Goal: Transaction & Acquisition: Purchase product/service

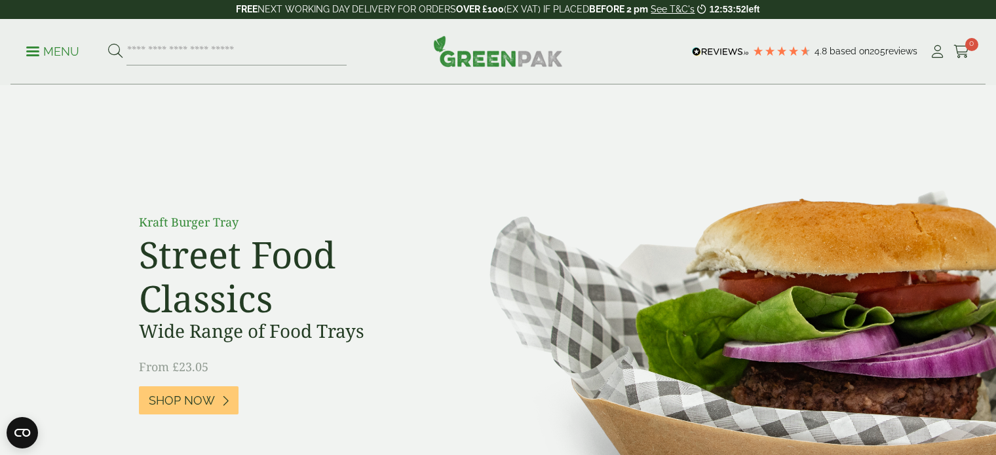
click at [942, 58] on link "My Account" at bounding box center [937, 52] width 16 height 20
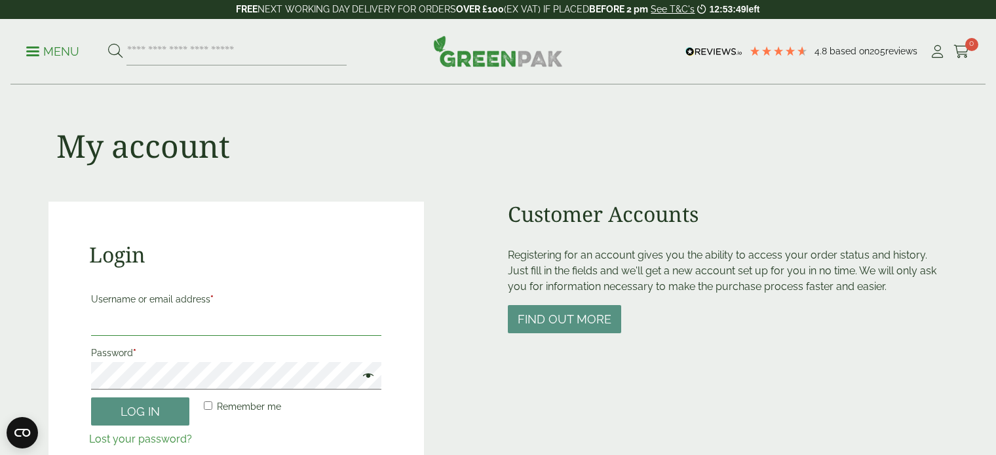
click at [319, 333] on input "Username or email address *" at bounding box center [236, 323] width 290 height 28
type input "**********"
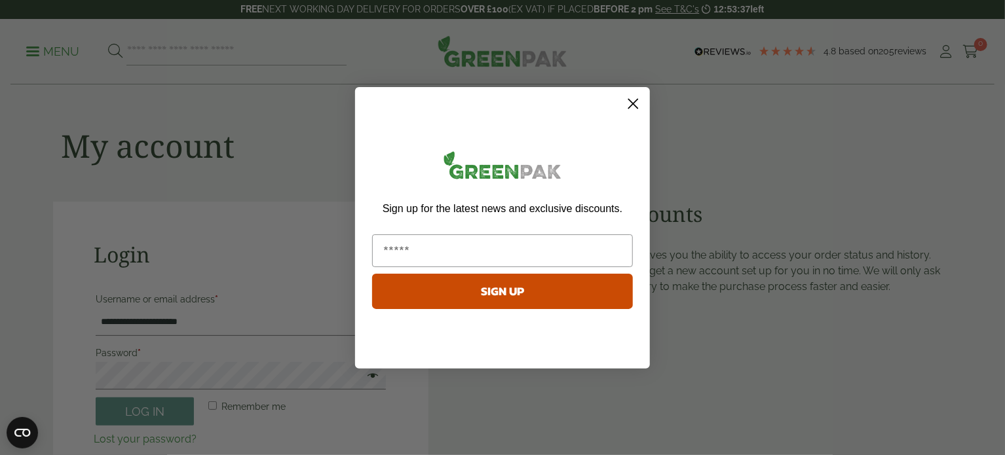
click at [629, 107] on icon "Close dialog" at bounding box center [633, 103] width 9 height 9
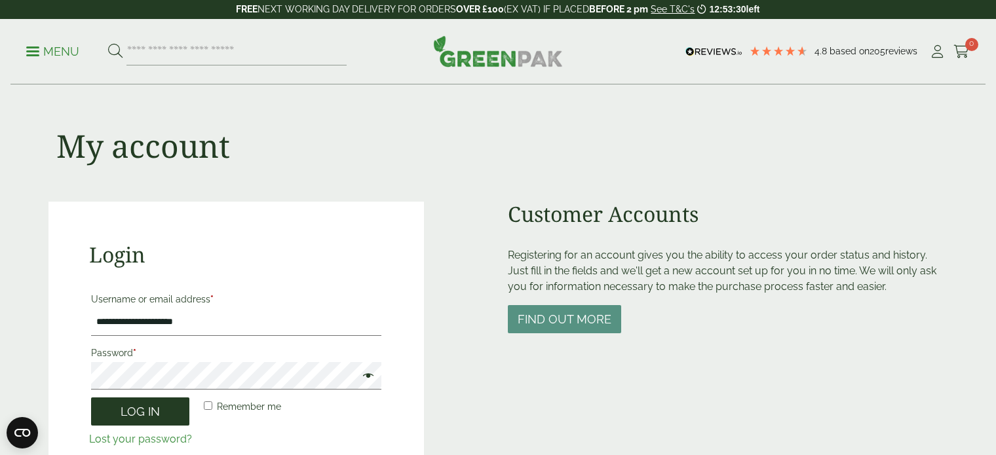
click at [182, 408] on button "Log in" at bounding box center [140, 412] width 98 height 28
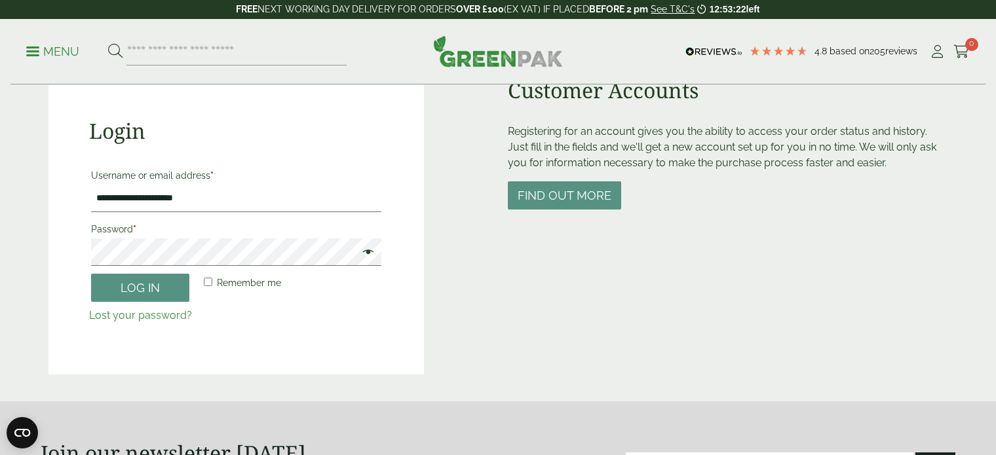
scroll to position [125, 0]
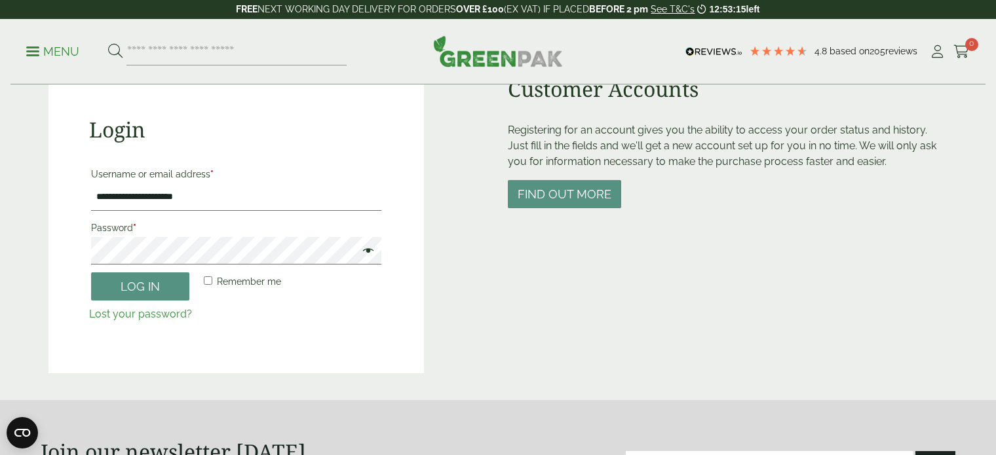
click at [364, 254] on span at bounding box center [365, 252] width 17 height 16
click at [91, 273] on button "Log in" at bounding box center [140, 287] width 98 height 28
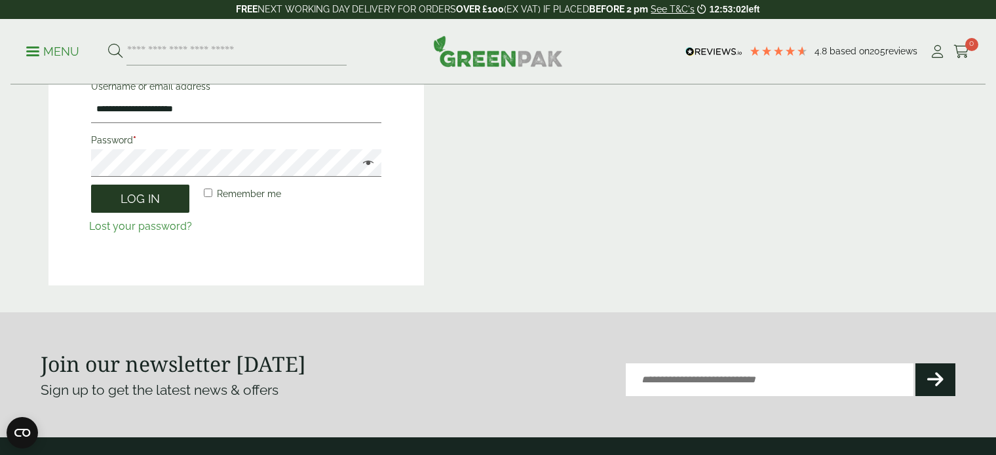
click at [174, 188] on button "Log in" at bounding box center [140, 199] width 98 height 28
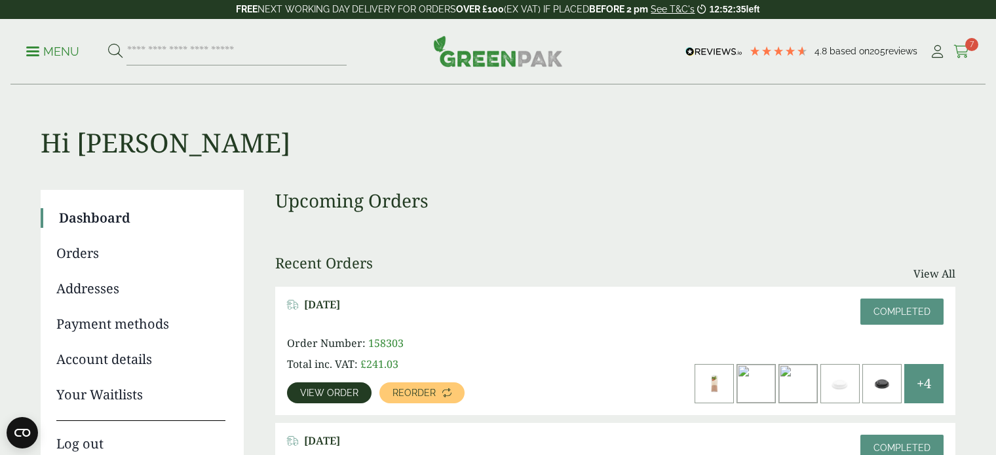
click at [958, 50] on icon at bounding box center [961, 51] width 16 height 13
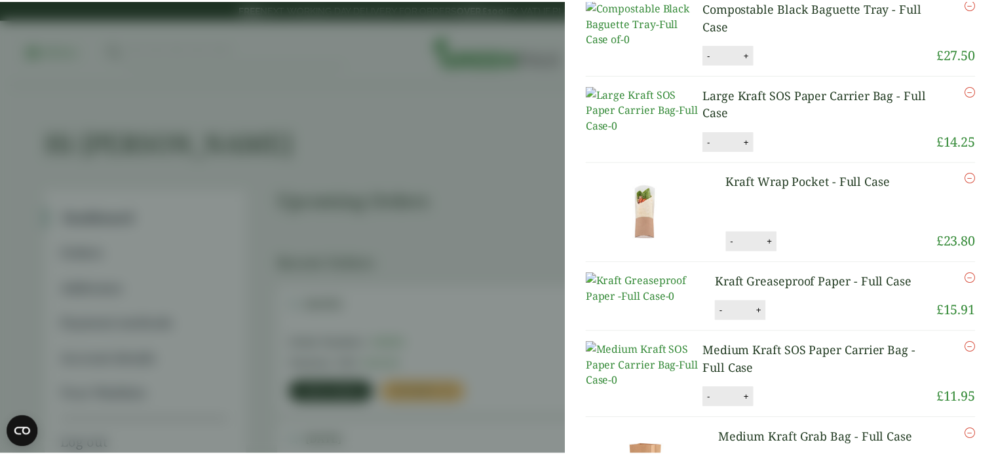
scroll to position [139, 0]
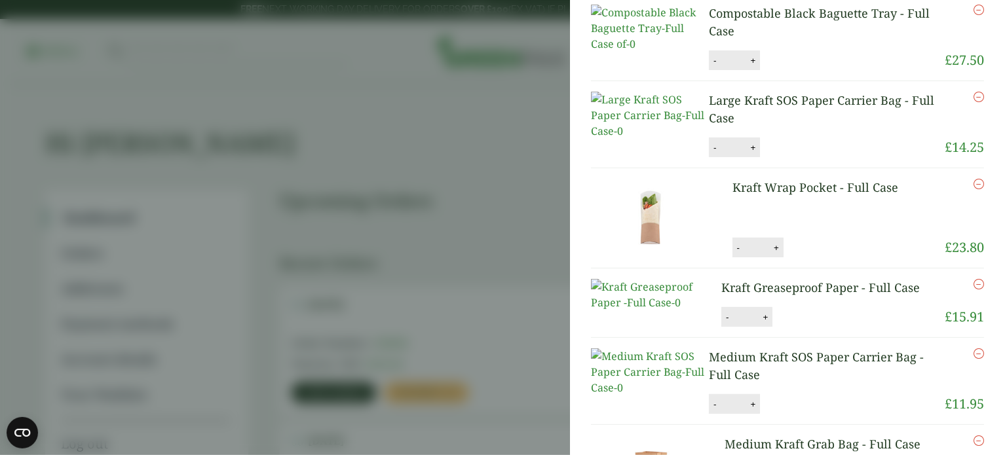
click at [489, 170] on aside "My Basket Black Gingham Greaseproof Paper - Full Case Black Gingham Greaseproof…" at bounding box center [502, 227] width 1005 height 455
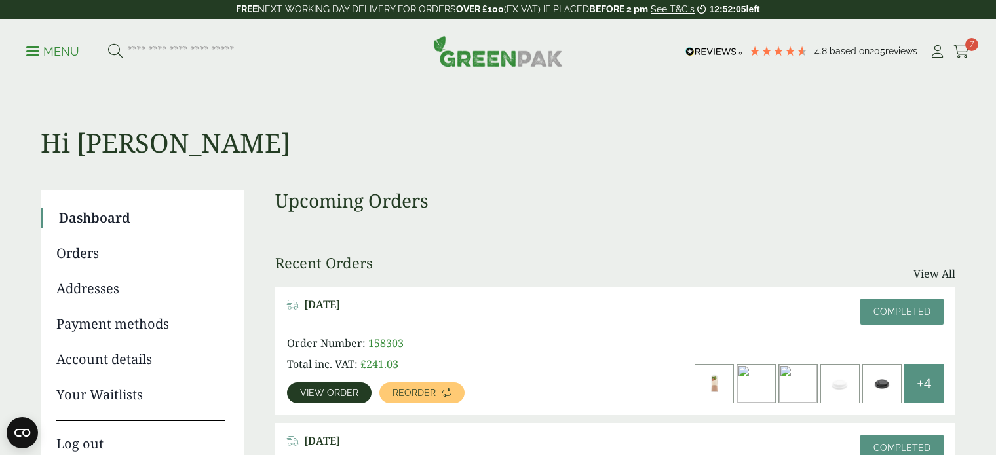
click at [224, 58] on input "search" at bounding box center [236, 52] width 220 height 28
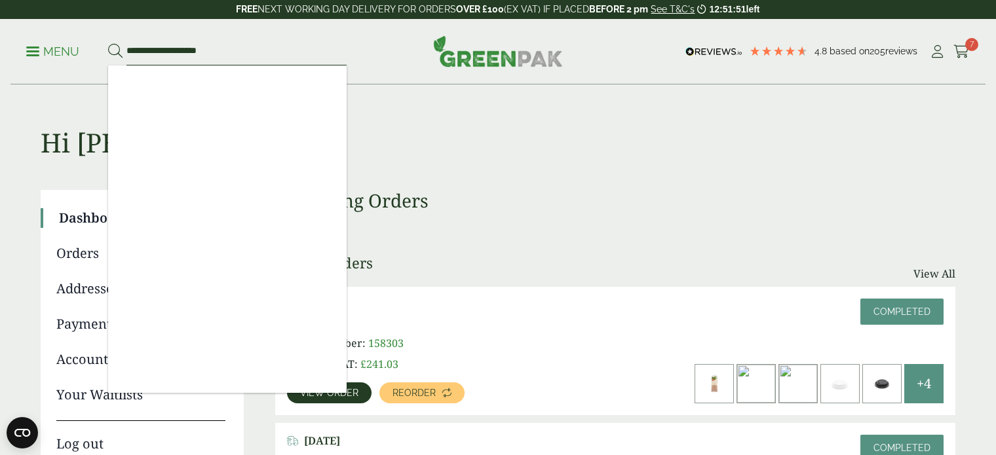
click at [196, 54] on input "**********" at bounding box center [236, 52] width 220 height 28
drag, startPoint x: 149, startPoint y: 49, endPoint x: 72, endPoint y: 58, distance: 77.2
click at [72, 58] on ul "**********" at bounding box center [186, 52] width 320 height 28
drag, startPoint x: 154, startPoint y: 54, endPoint x: 269, endPoint y: 50, distance: 114.8
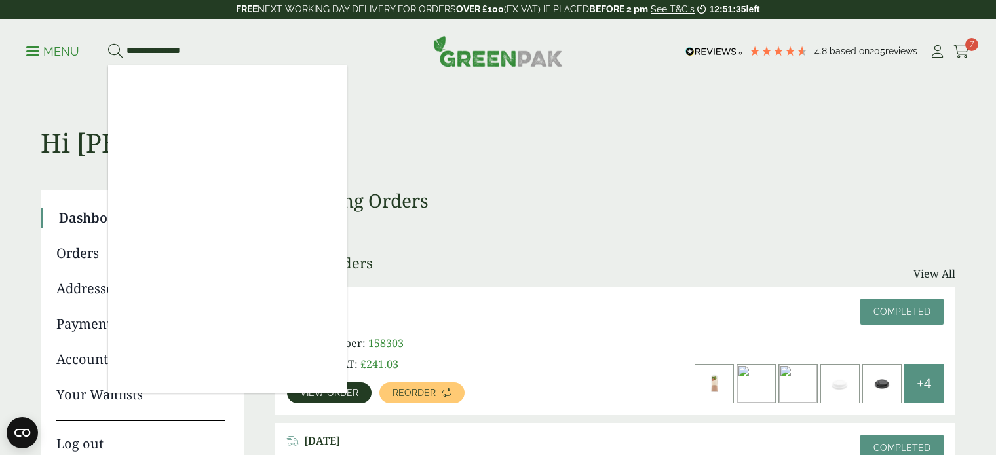
click at [269, 50] on input "**********" at bounding box center [236, 52] width 220 height 28
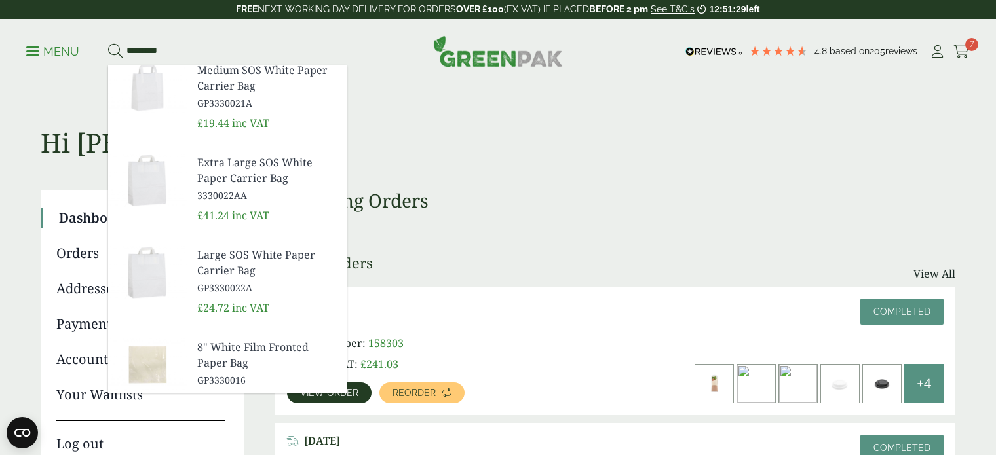
scroll to position [110, 0]
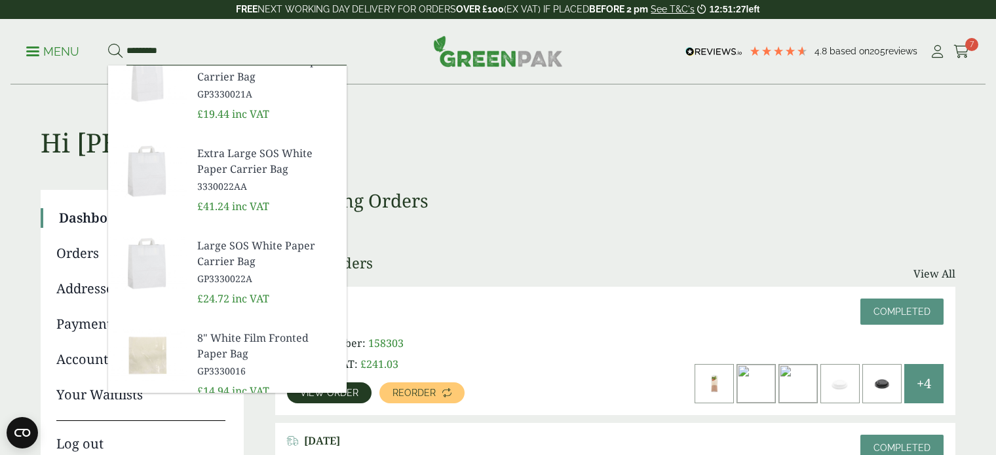
type input "*********"
click at [221, 252] on span "Large SOS White Paper Carrier Bag" at bounding box center [266, 253] width 139 height 31
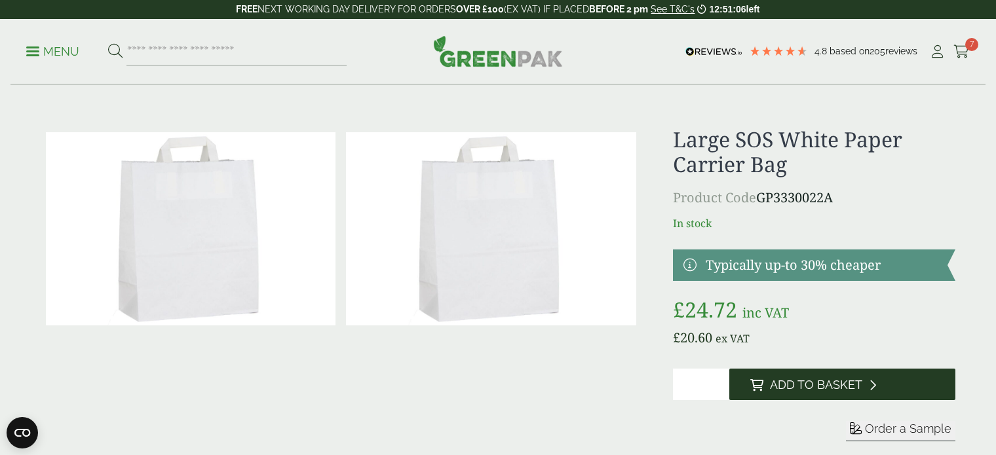
click at [760, 387] on icon at bounding box center [756, 385] width 13 height 12
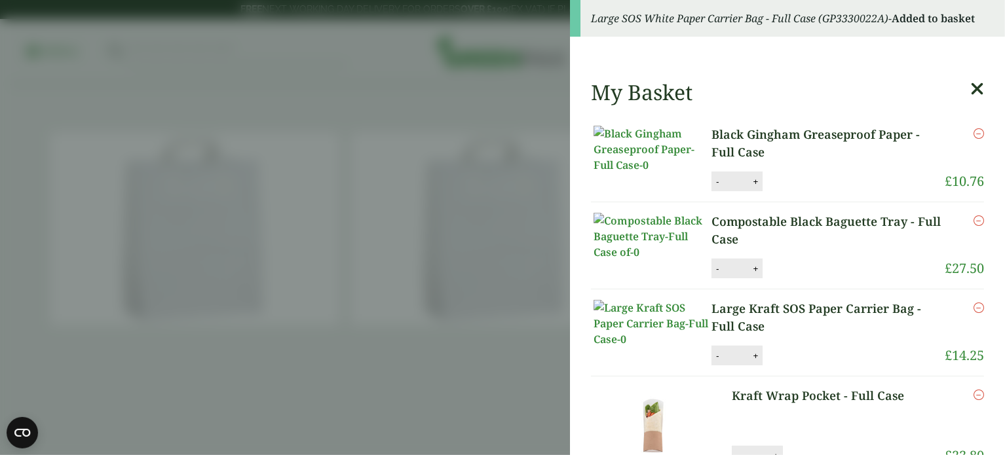
click at [970, 37] on div "Large SOS White Paper Carrier Bag - Full Case (GP3330022A) - Added to basket" at bounding box center [787, 18] width 435 height 37
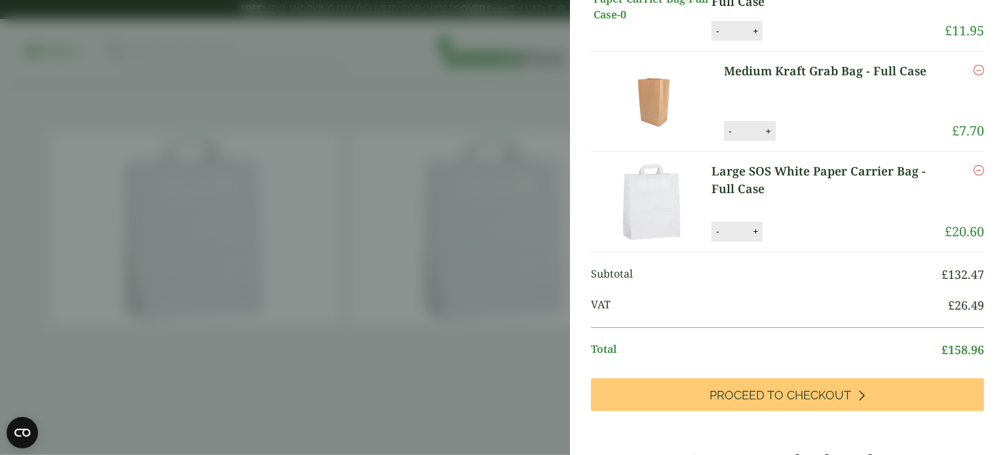
scroll to position [548, 0]
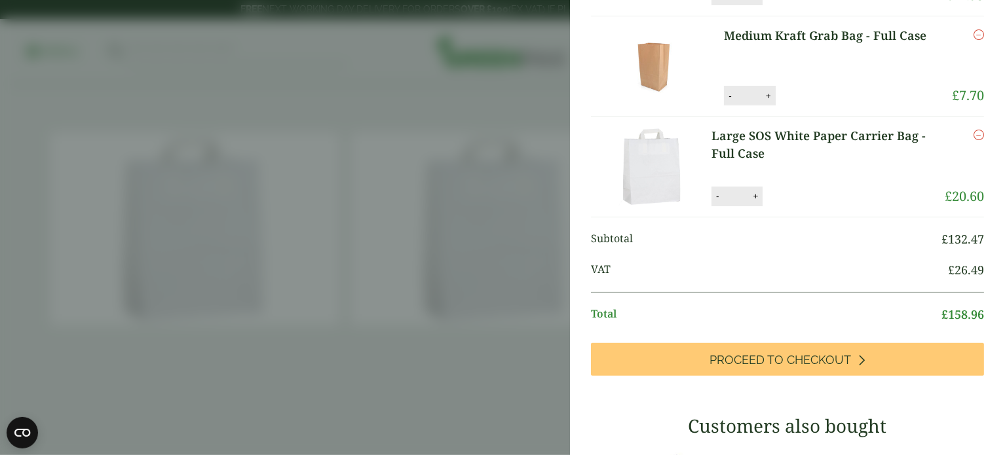
click at [974, 143] on link "Remove" at bounding box center [979, 135] width 10 height 16
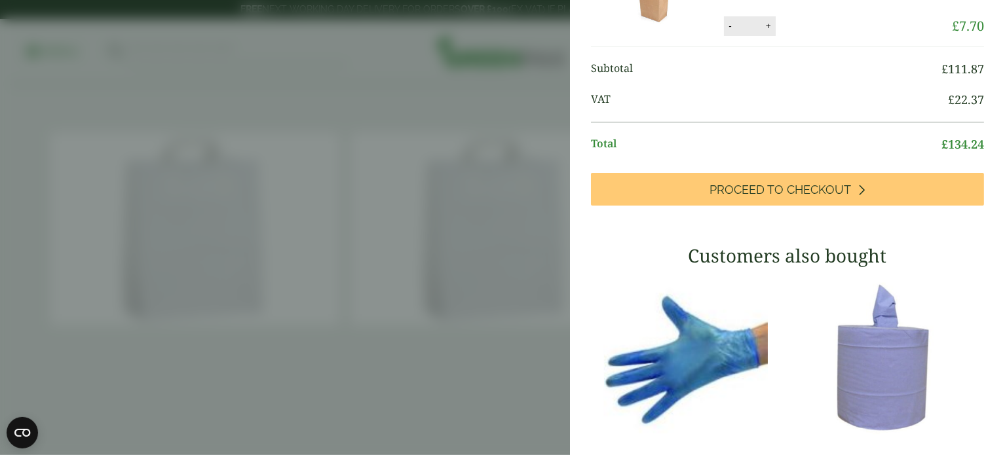
scroll to position [602, 0]
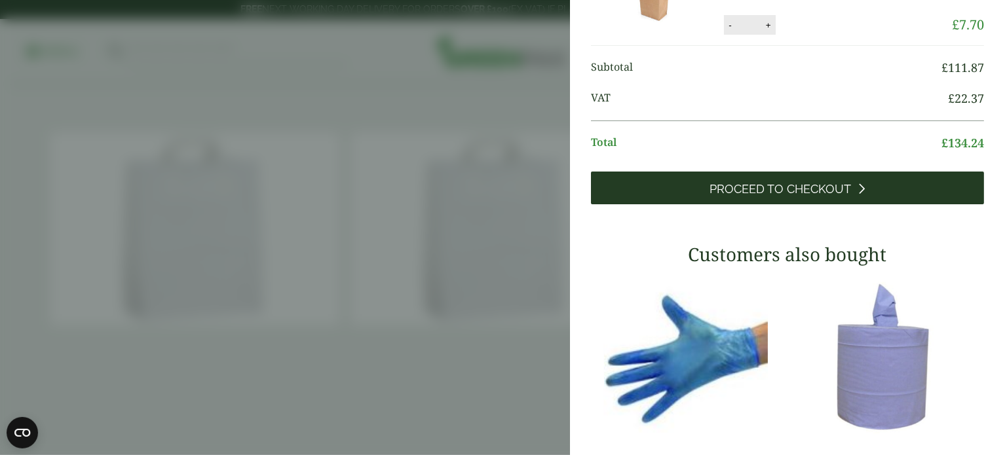
click at [906, 204] on link "Proceed to Checkout" at bounding box center [787, 188] width 393 height 33
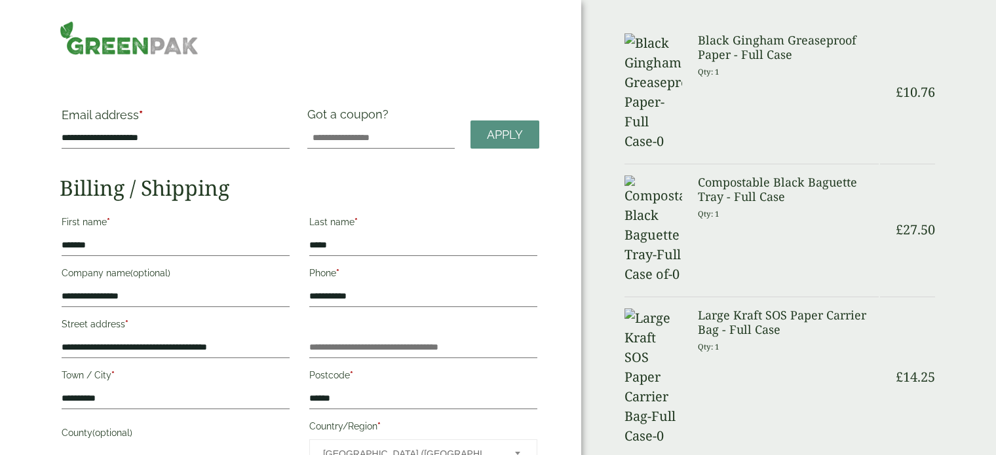
drag, startPoint x: 588, startPoint y: 115, endPoint x: 579, endPoint y: 116, distance: 8.5
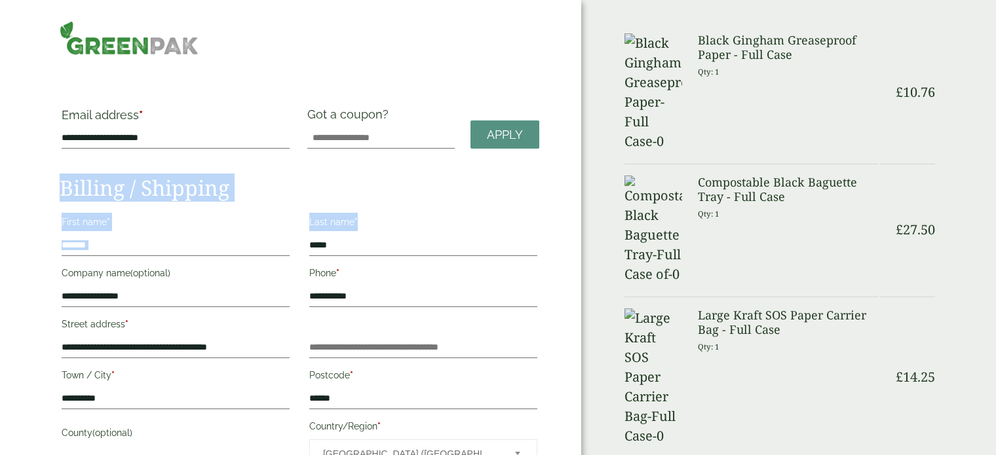
drag, startPoint x: 579, startPoint y: 125, endPoint x: 575, endPoint y: 204, distance: 79.4
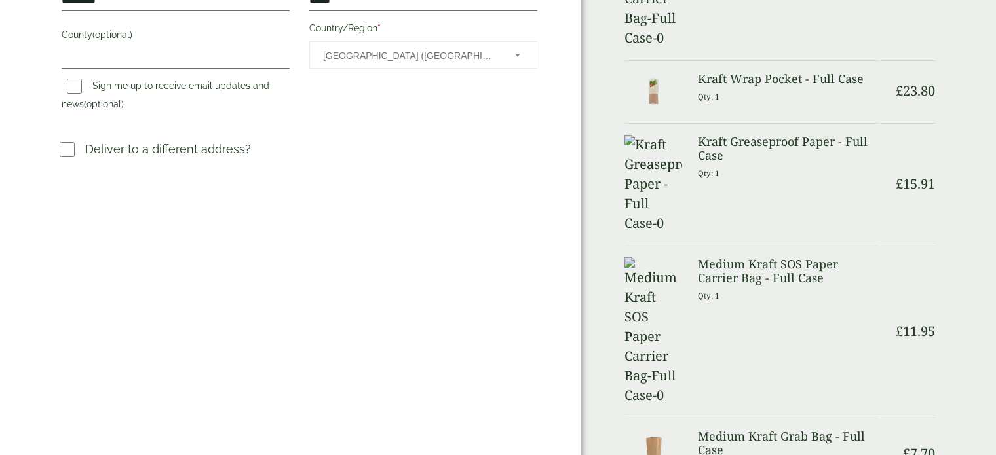
scroll to position [797, 0]
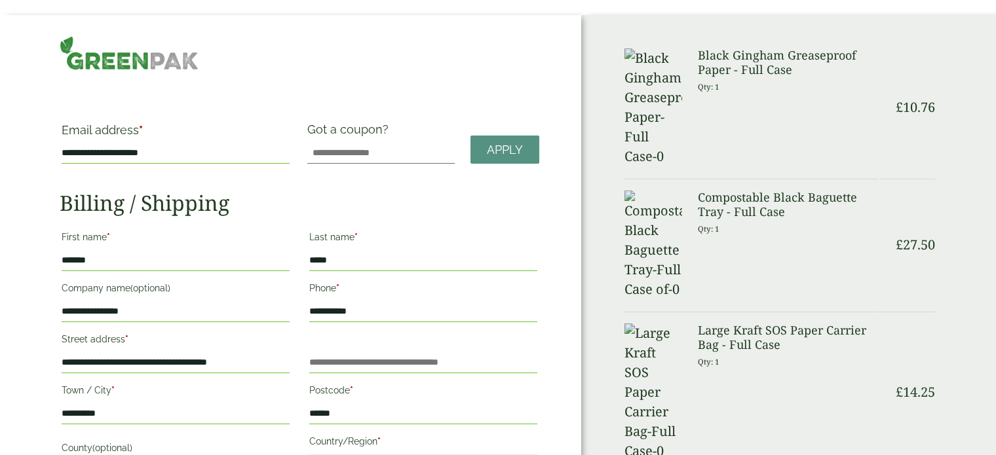
scroll to position [0, 0]
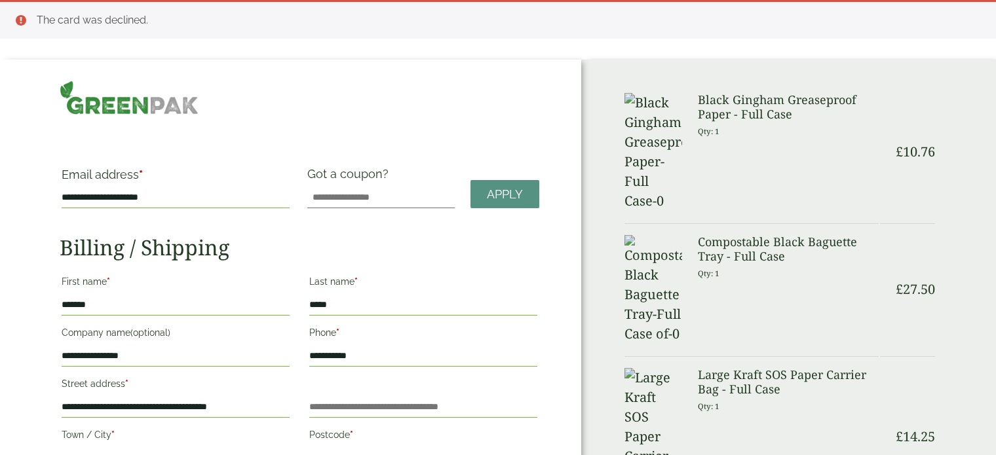
click at [92, 96] on img at bounding box center [129, 98] width 139 height 34
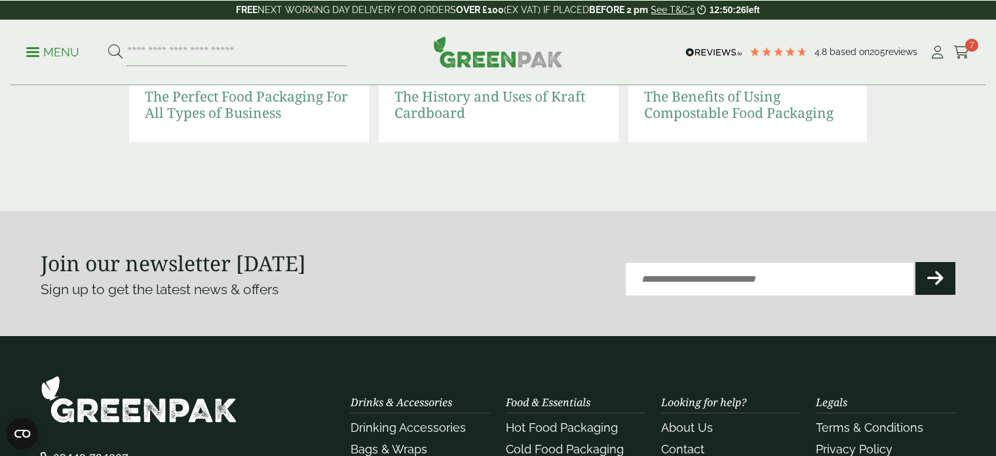
scroll to position [2880, 0]
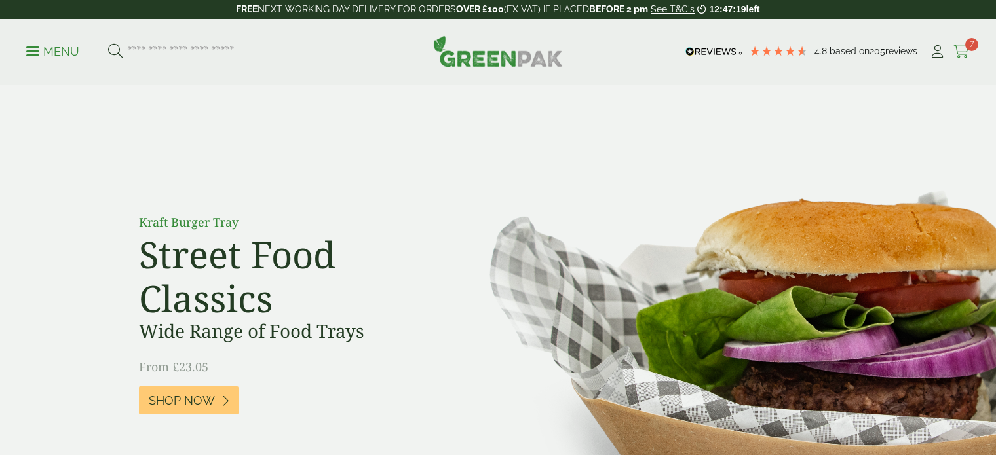
click at [970, 49] on span "7" at bounding box center [971, 44] width 13 height 13
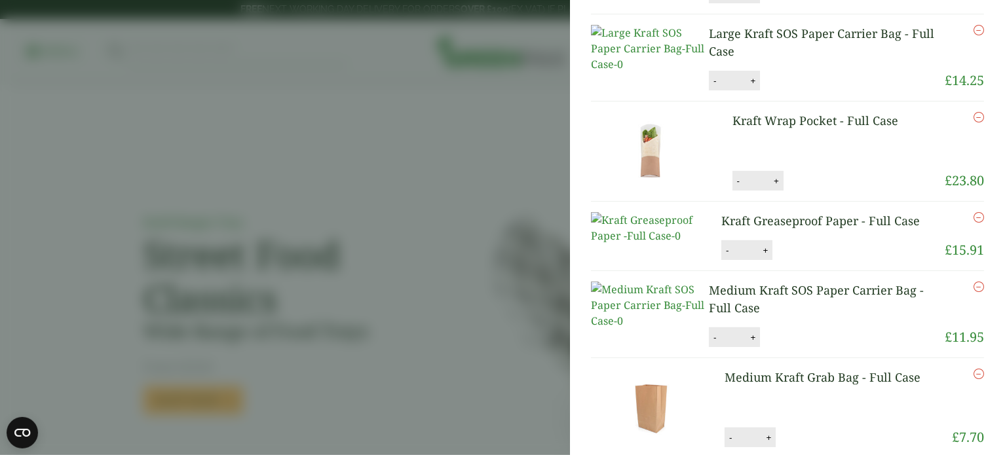
scroll to position [206, 0]
click at [974, 222] on icon "Remove this item" at bounding box center [979, 217] width 10 height 10
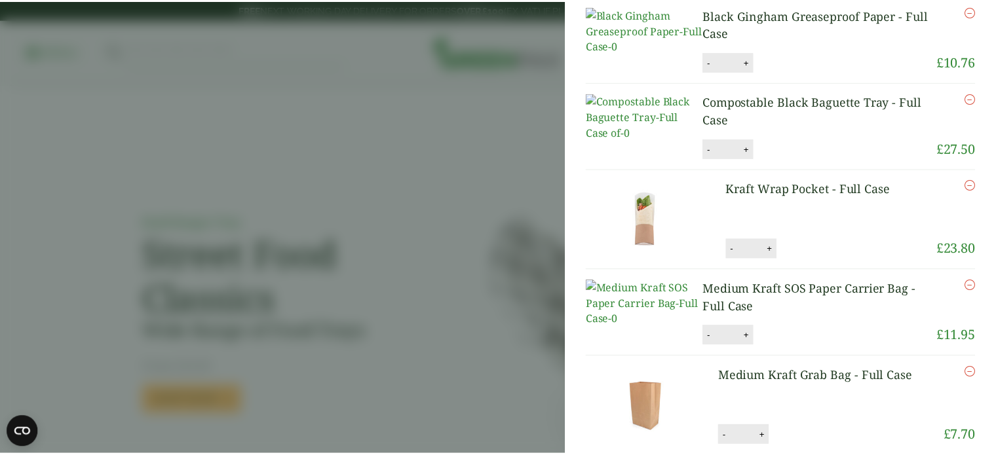
scroll to position [92, 0]
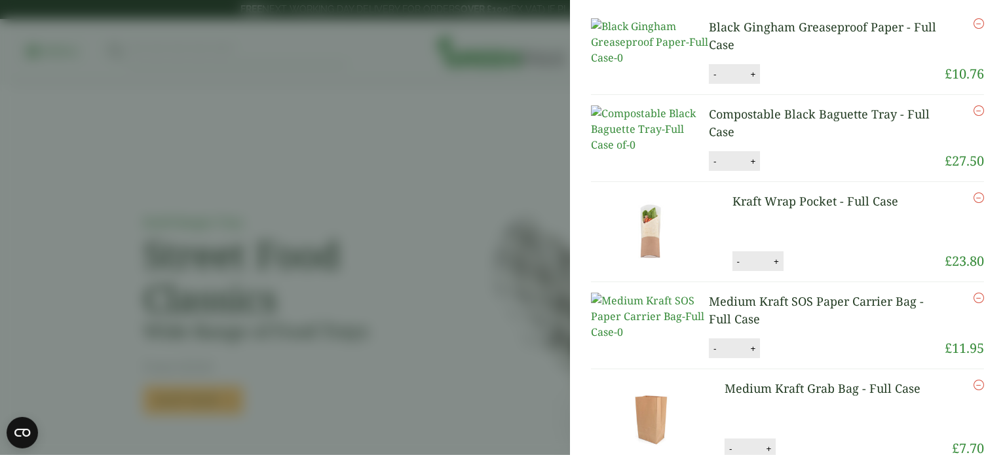
click at [455, 120] on aside "Item removed My Basket Black Gingham Greaseproof Paper - Full Case Black Gingha…" at bounding box center [502, 227] width 1005 height 455
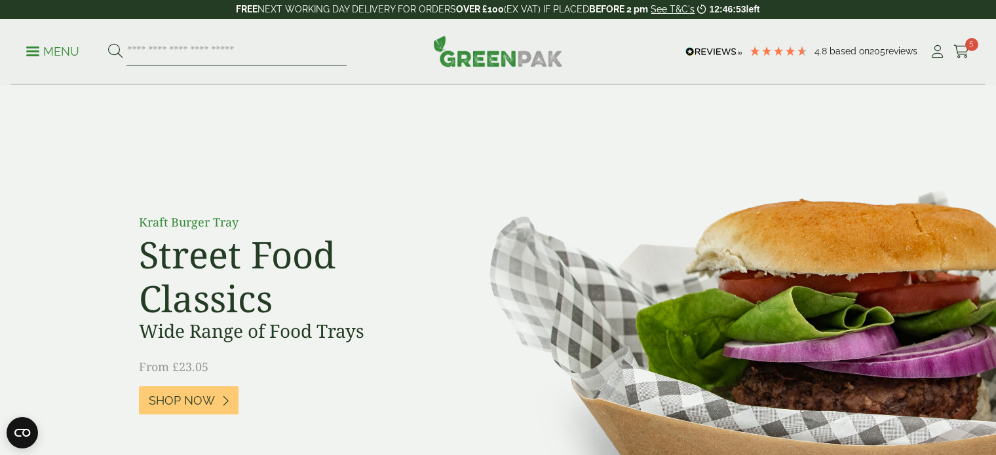
click at [209, 52] on input "search" at bounding box center [236, 52] width 220 height 28
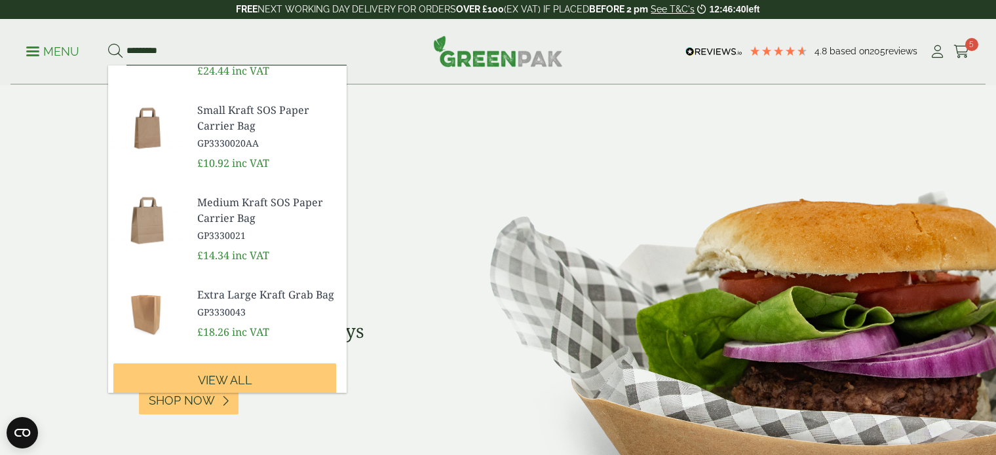
scroll to position [438, 0]
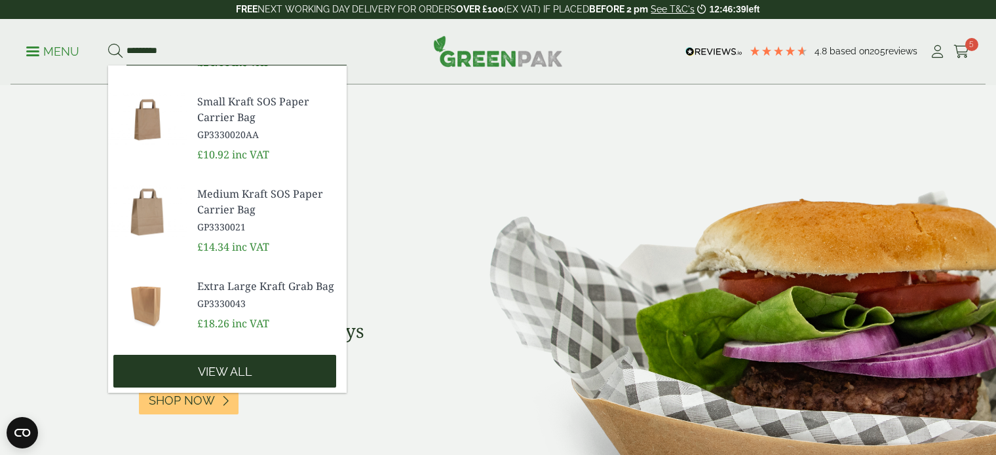
type input "*********"
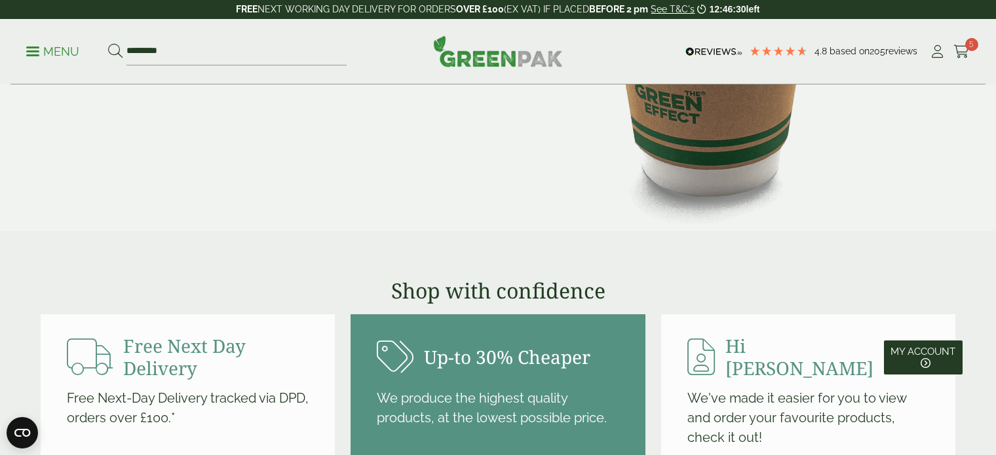
scroll to position [0, 0]
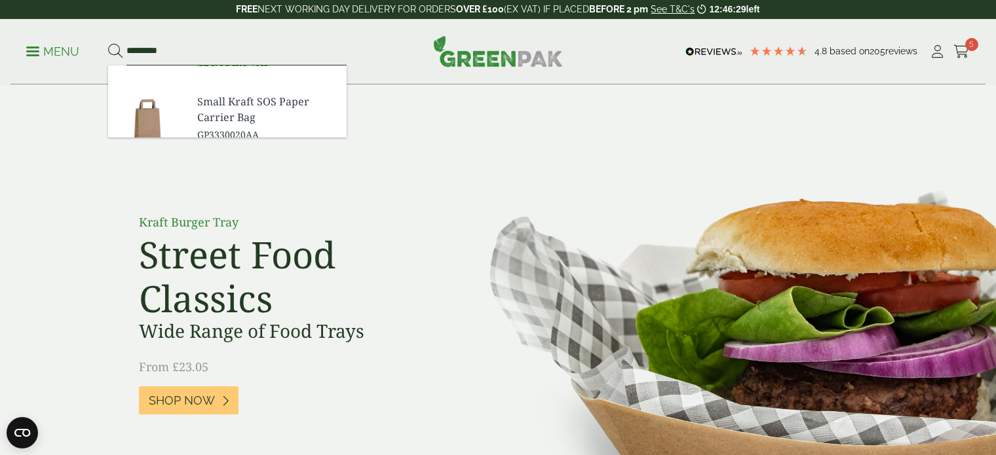
click at [311, 52] on input "*********" at bounding box center [236, 52] width 220 height 28
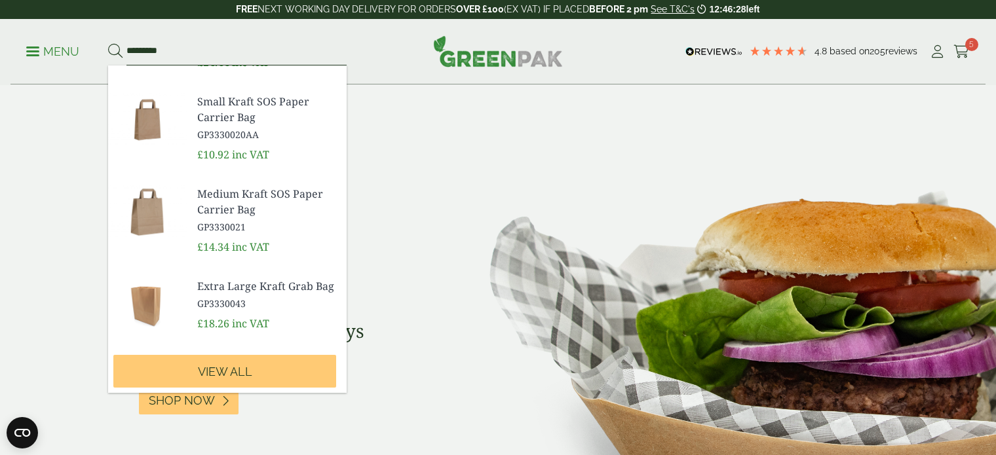
click at [108, 43] on button at bounding box center [115, 51] width 14 height 17
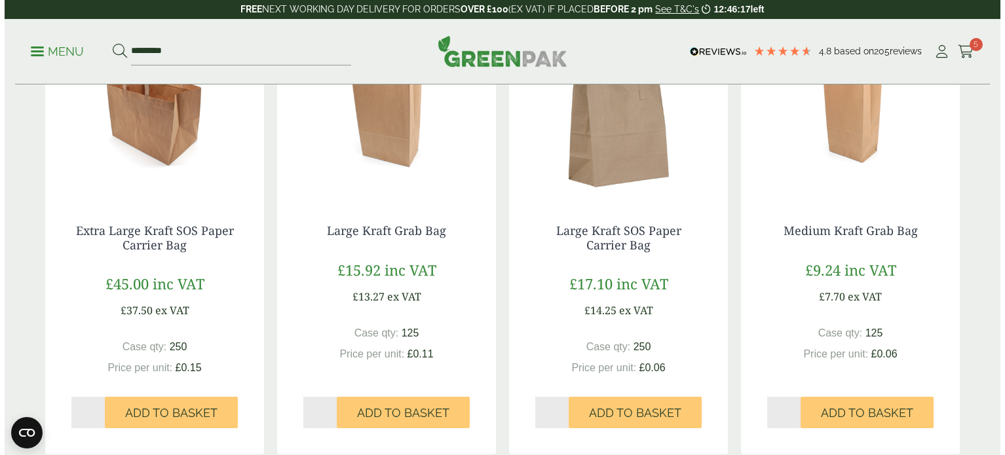
scroll to position [1208, 0]
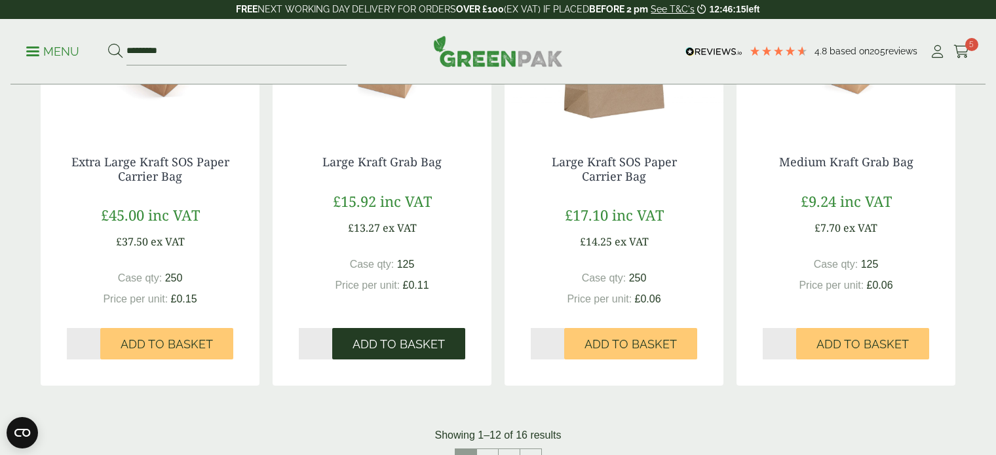
click at [423, 335] on button "Add to Basket" at bounding box center [398, 343] width 133 height 31
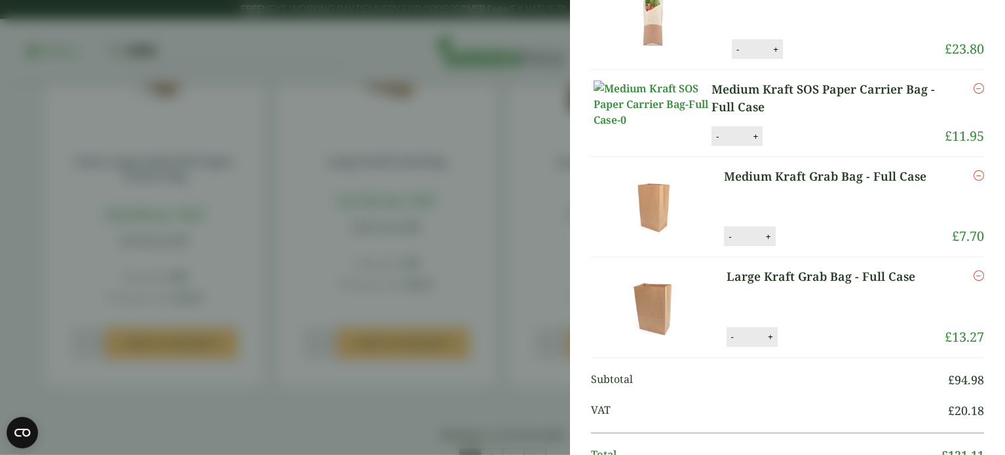
scroll to position [252, 0]
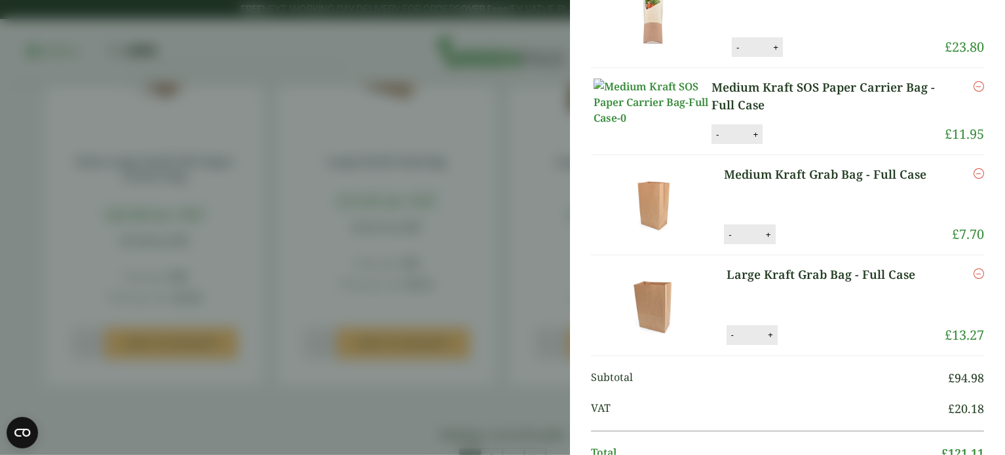
click at [974, 179] on icon "Remove this item" at bounding box center [979, 173] width 10 height 10
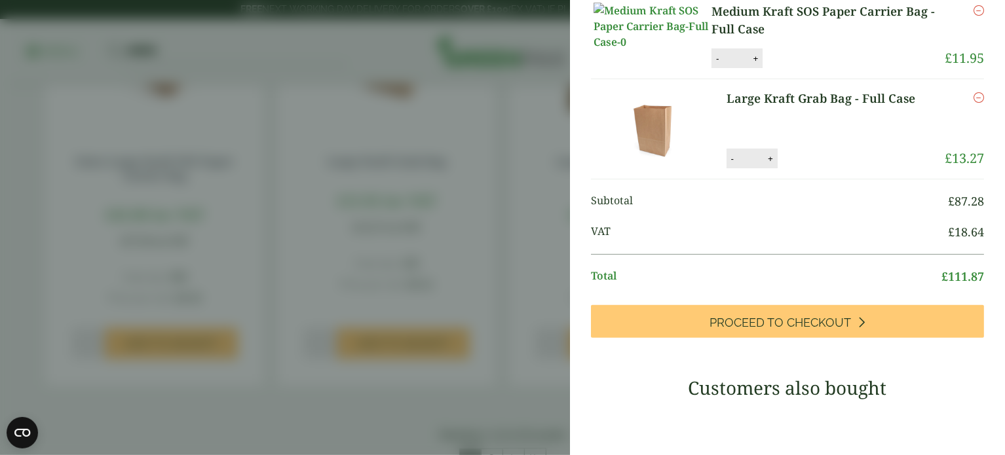
scroll to position [104, 0]
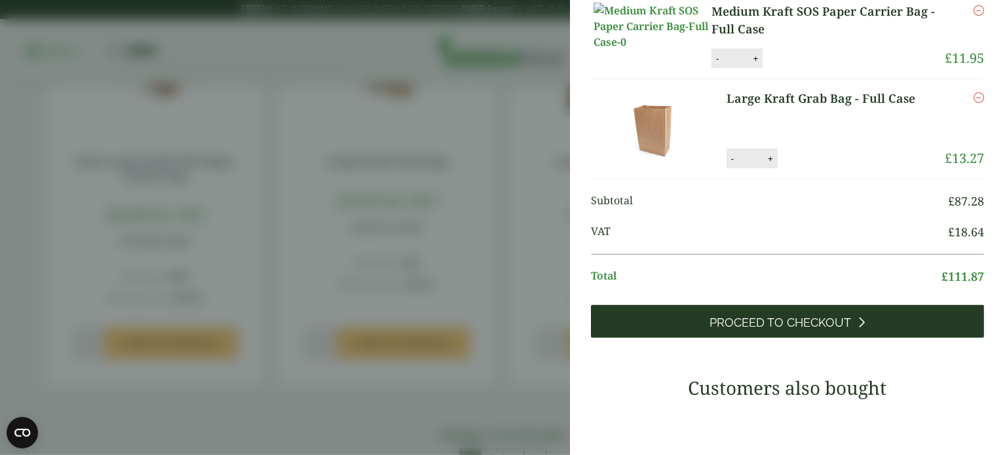
click at [863, 335] on link "Proceed to Checkout" at bounding box center [787, 321] width 393 height 33
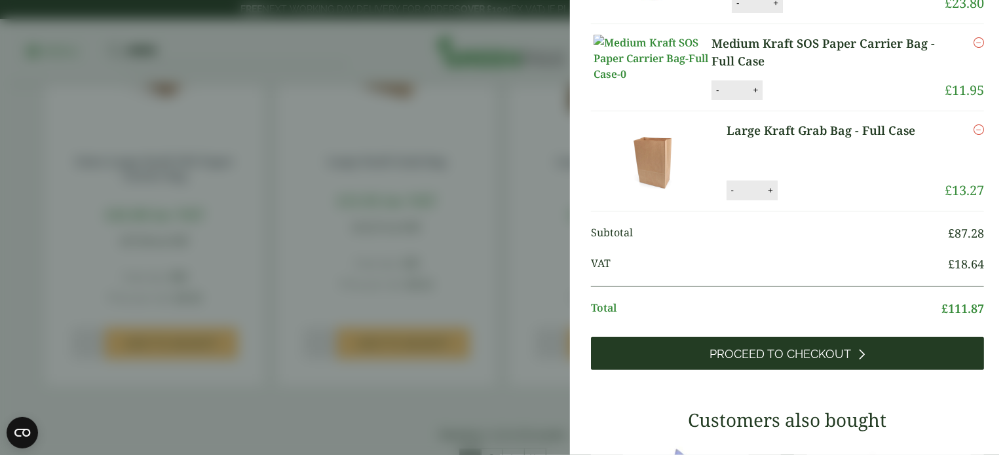
scroll to position [253, 0]
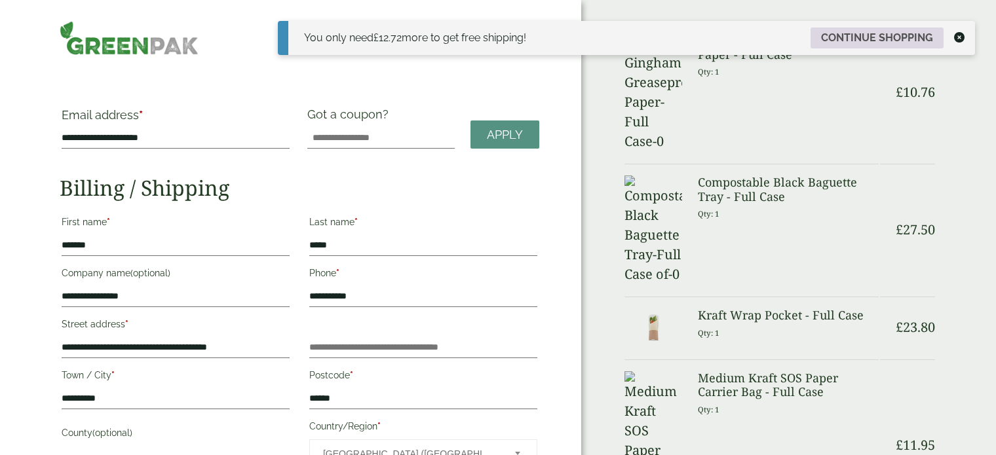
click at [838, 37] on link "Continue shopping" at bounding box center [877, 38] width 133 height 21
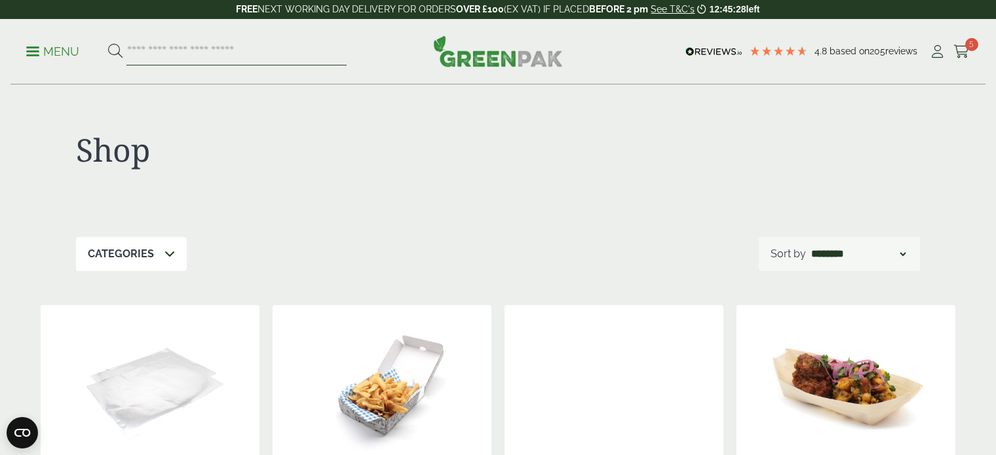
click at [287, 56] on input "search" at bounding box center [236, 52] width 220 height 28
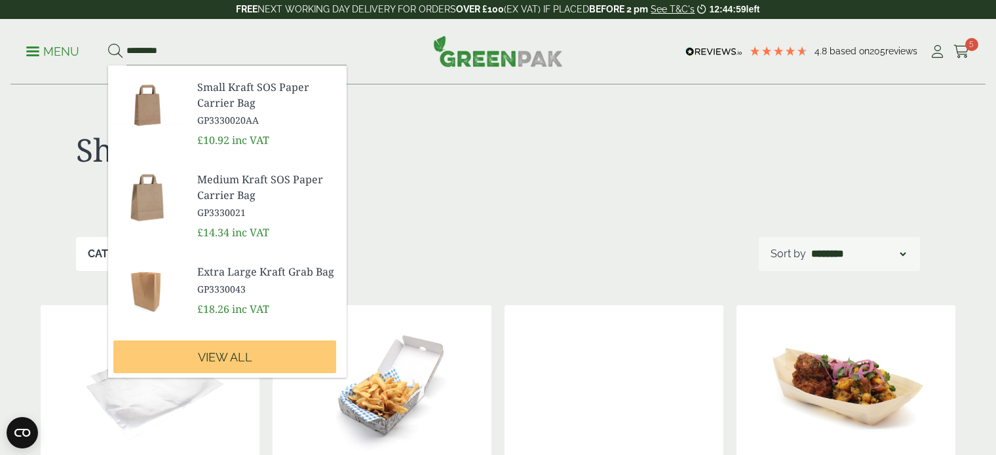
scroll to position [423, 0]
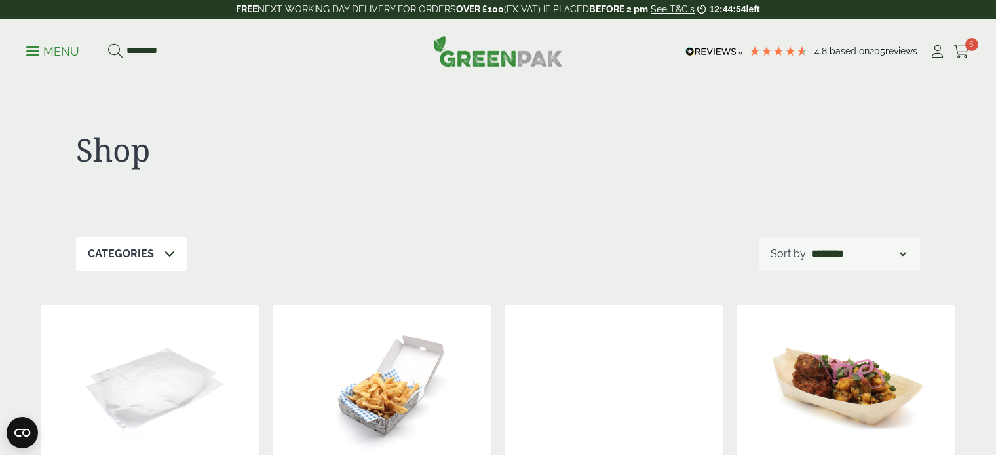
click at [183, 48] on input "*********" at bounding box center [236, 52] width 220 height 28
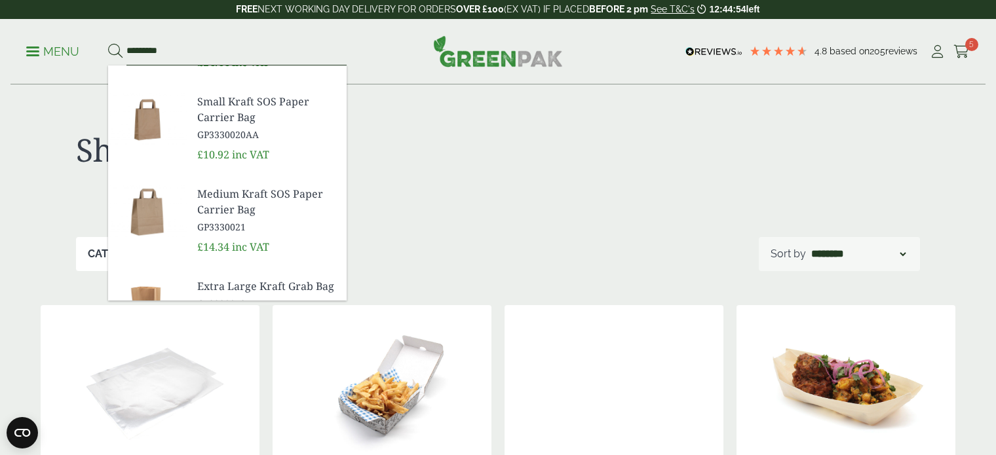
click at [183, 48] on input "*********" at bounding box center [236, 52] width 220 height 28
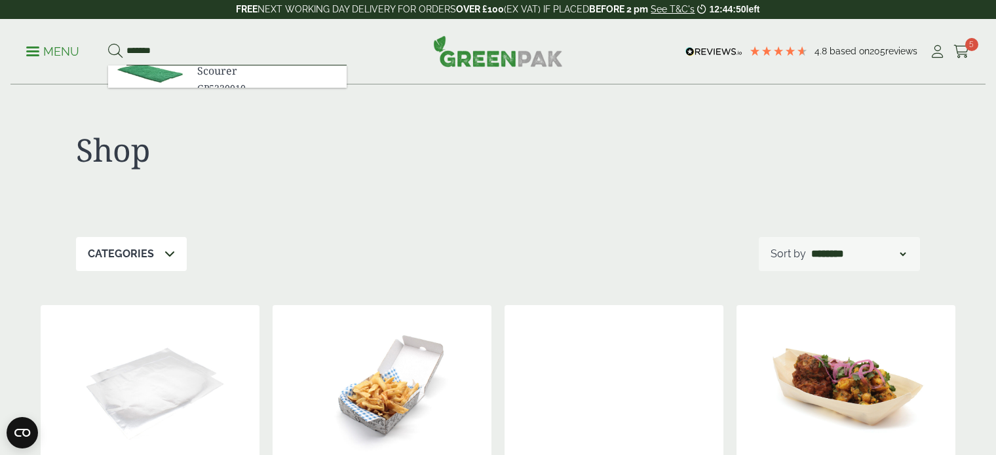
scroll to position [0, 0]
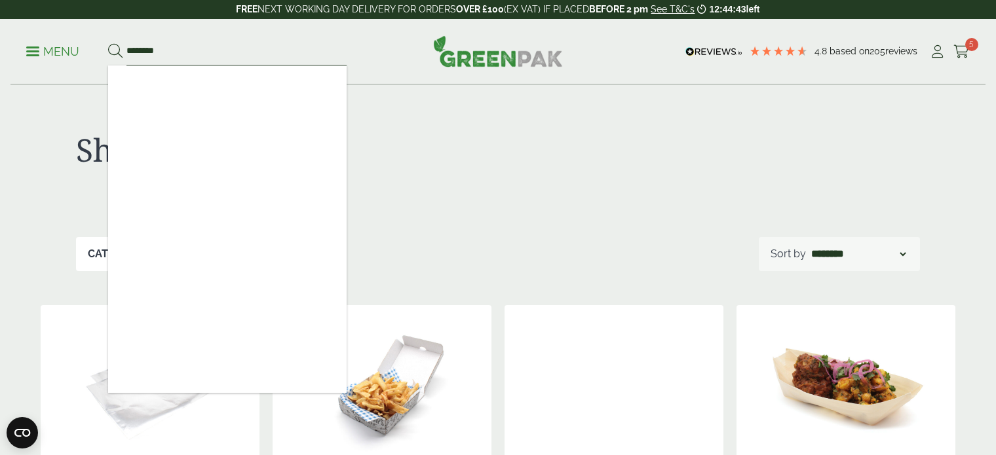
type input "********"
click at [108, 43] on button at bounding box center [115, 51] width 14 height 17
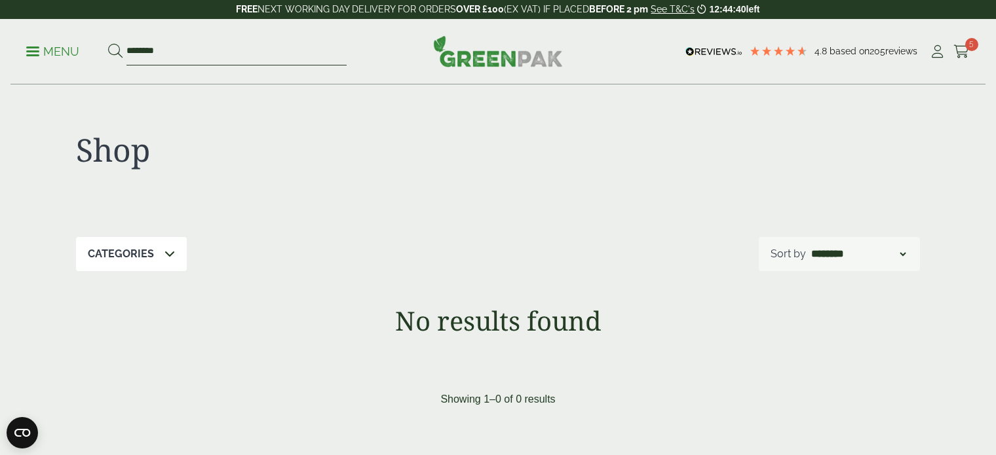
drag, startPoint x: 0, startPoint y: 0, endPoint x: 102, endPoint y: 52, distance: 114.3
click at [102, 52] on ul "Menu ********" at bounding box center [186, 52] width 320 height 28
type input "*********"
click at [108, 43] on button at bounding box center [115, 51] width 14 height 17
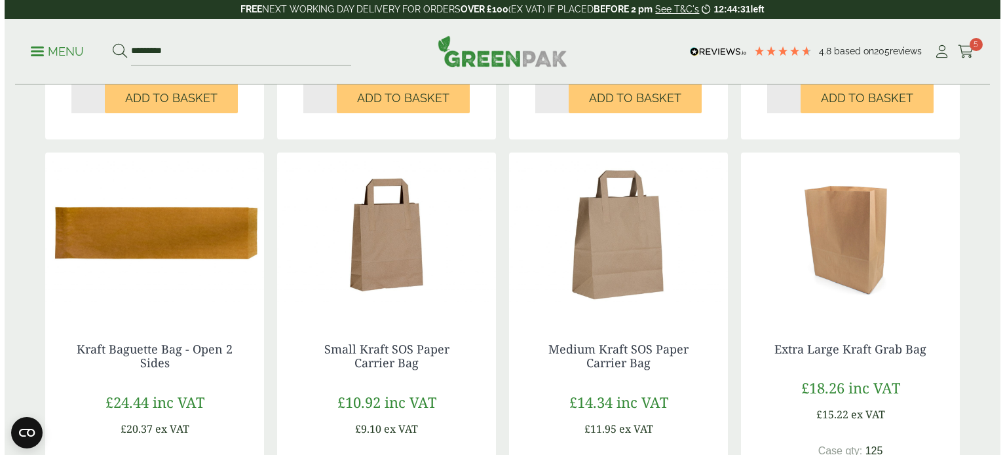
scroll to position [597, 0]
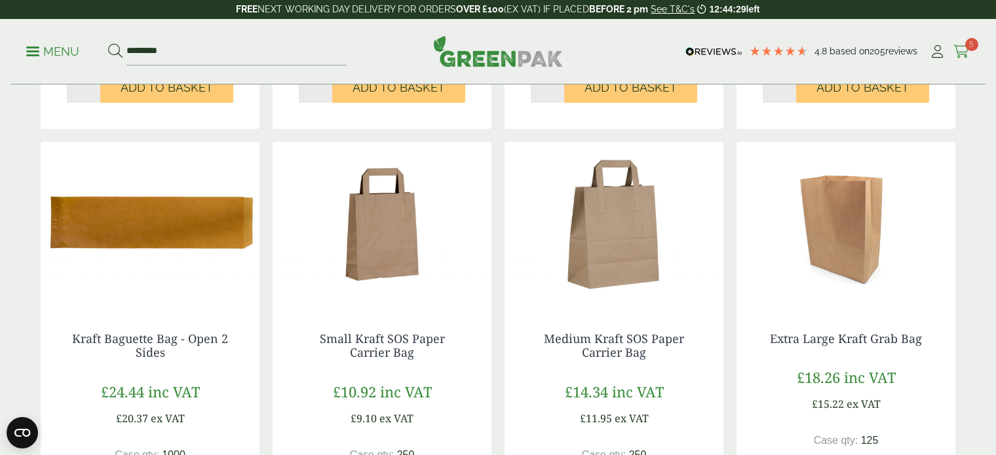
click at [969, 56] on icon at bounding box center [961, 51] width 16 height 13
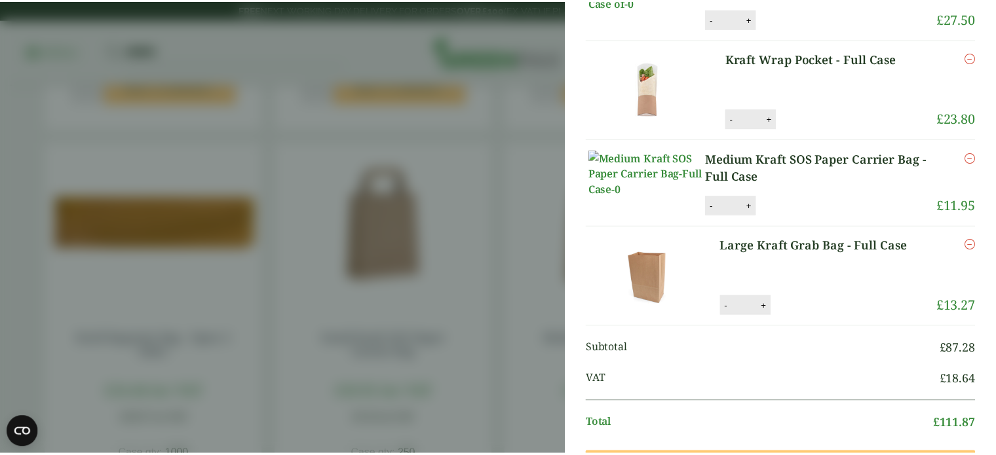
scroll to position [231, 0]
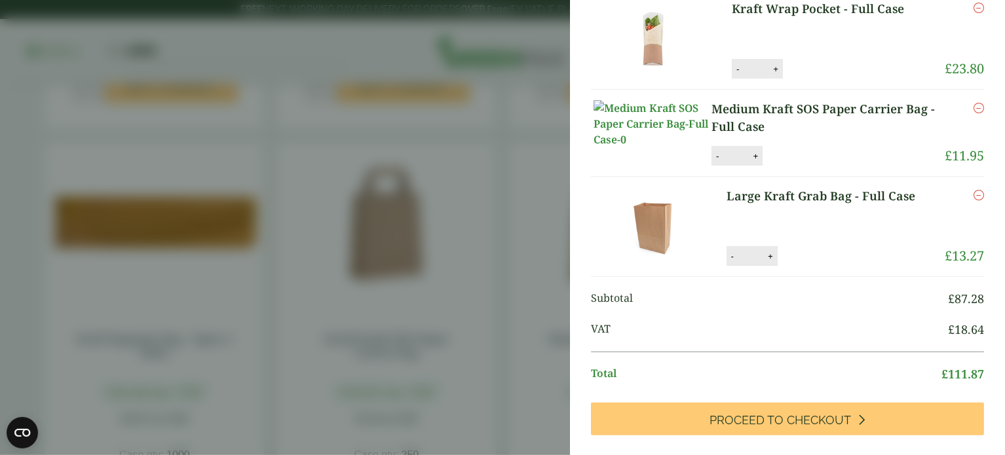
click at [410, 328] on aside "My Basket Black Gingham Greaseproof Paper - Full Case Black Gingham Greaseproof…" at bounding box center [502, 227] width 1005 height 455
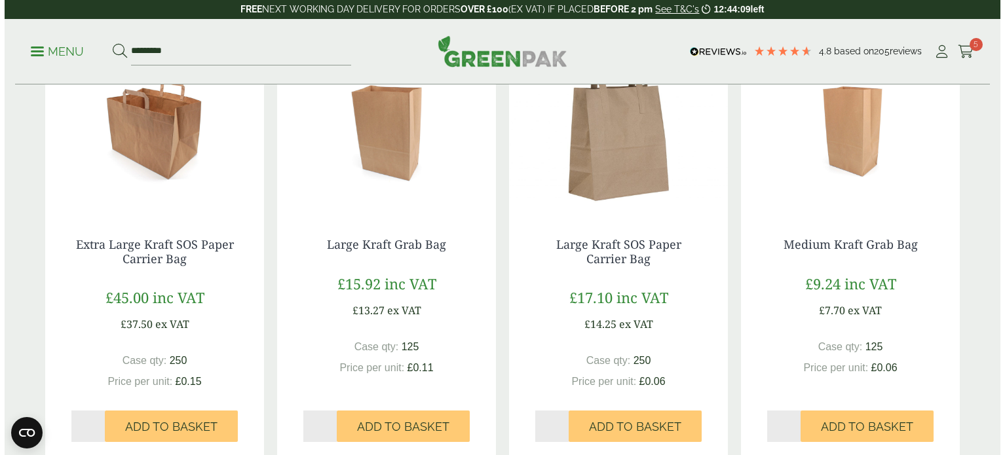
scroll to position [1139, 0]
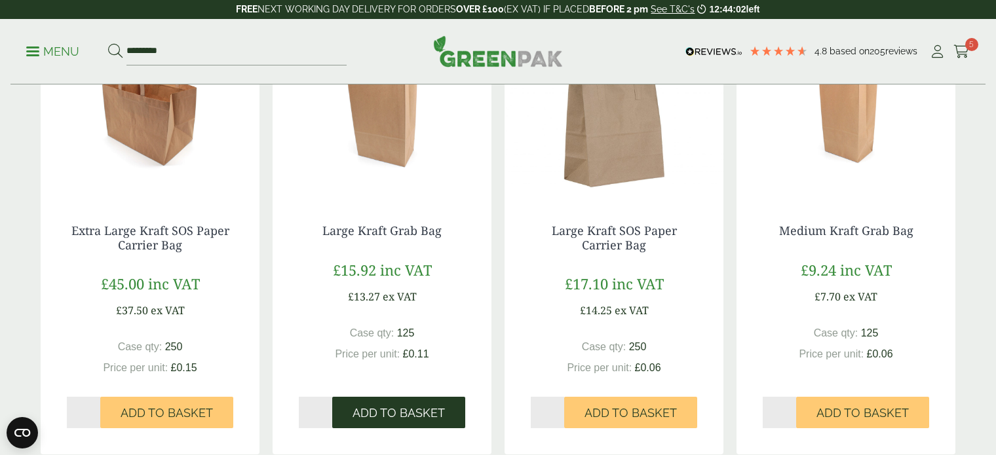
click at [368, 408] on span "Add to Basket" at bounding box center [399, 413] width 92 height 14
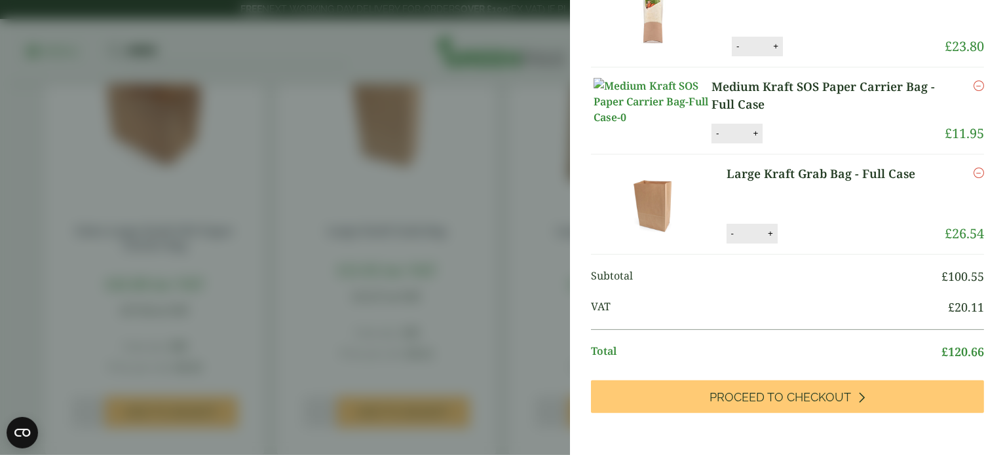
scroll to position [284, 0]
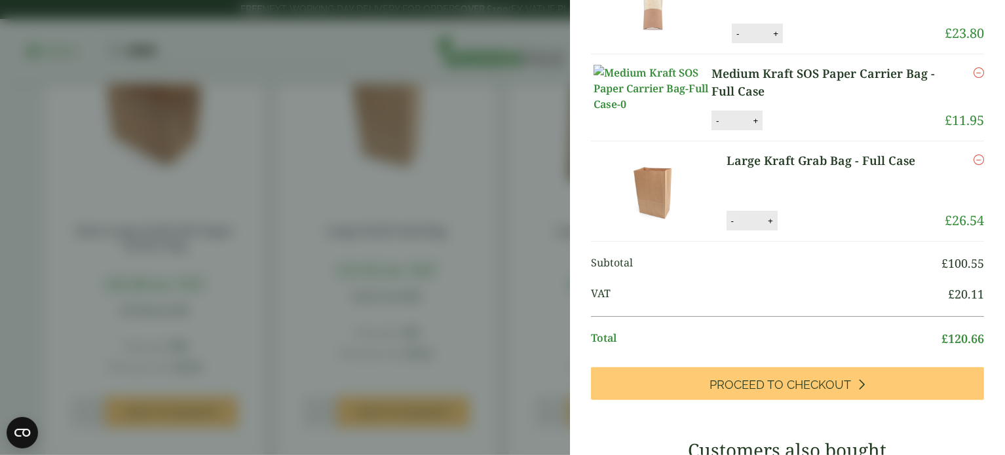
click at [729, 227] on button "-" at bounding box center [732, 221] width 10 height 11
type input "*"
click at [816, 231] on button "Update" at bounding box center [813, 222] width 66 height 20
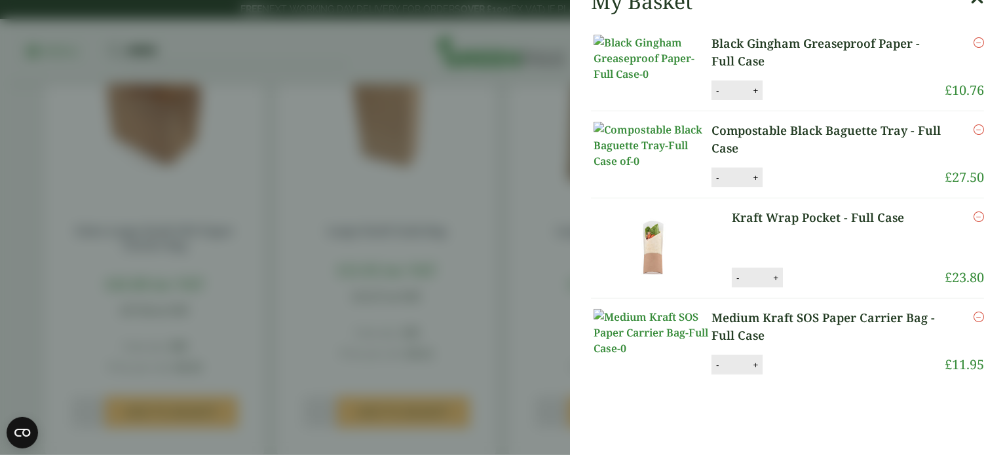
scroll to position [115, 0]
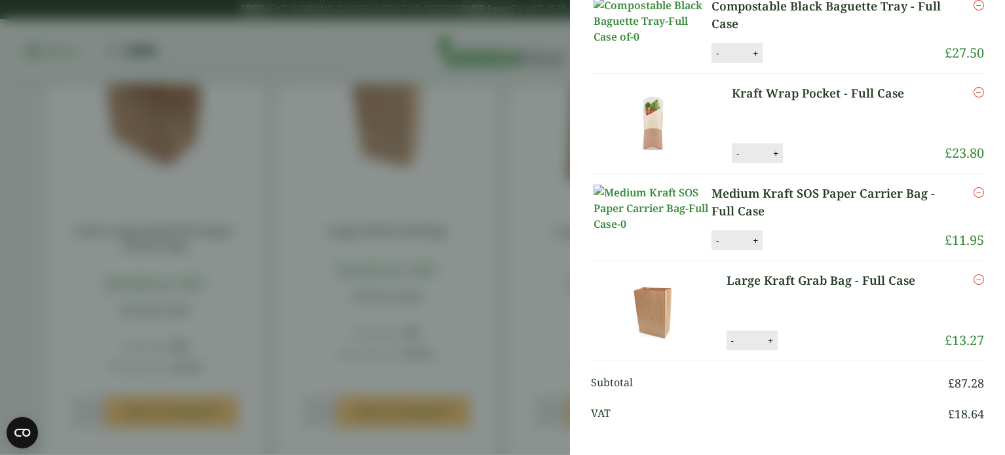
scroll to position [121, 0]
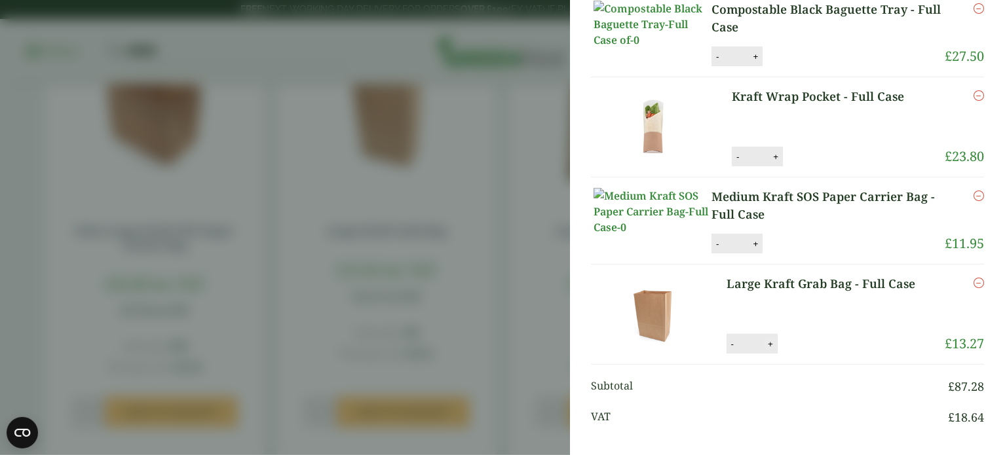
click at [766, 341] on button "+" at bounding box center [770, 344] width 13 height 11
type input "*"
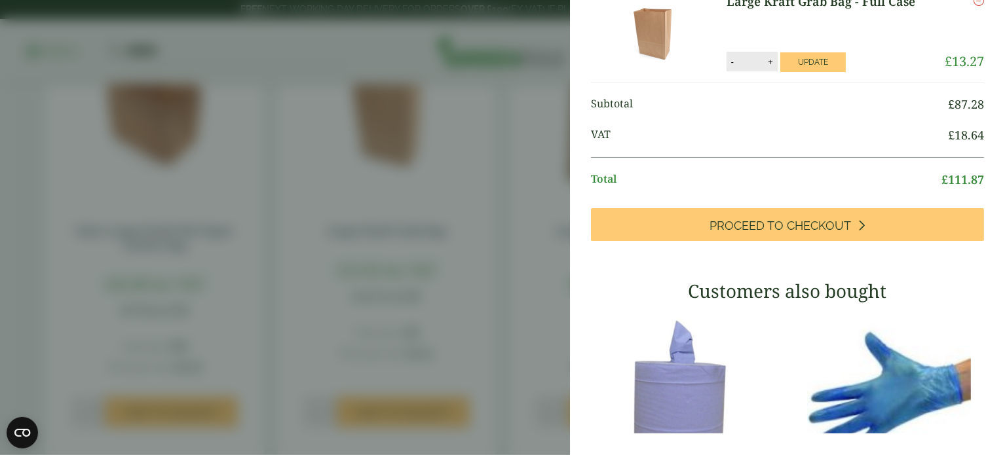
scroll to position [375, 0]
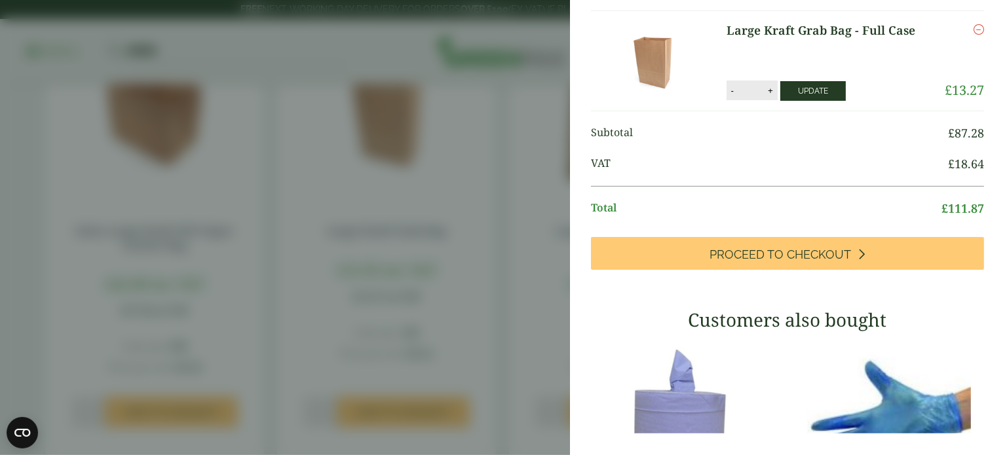
click at [833, 86] on button "Update" at bounding box center [813, 91] width 66 height 20
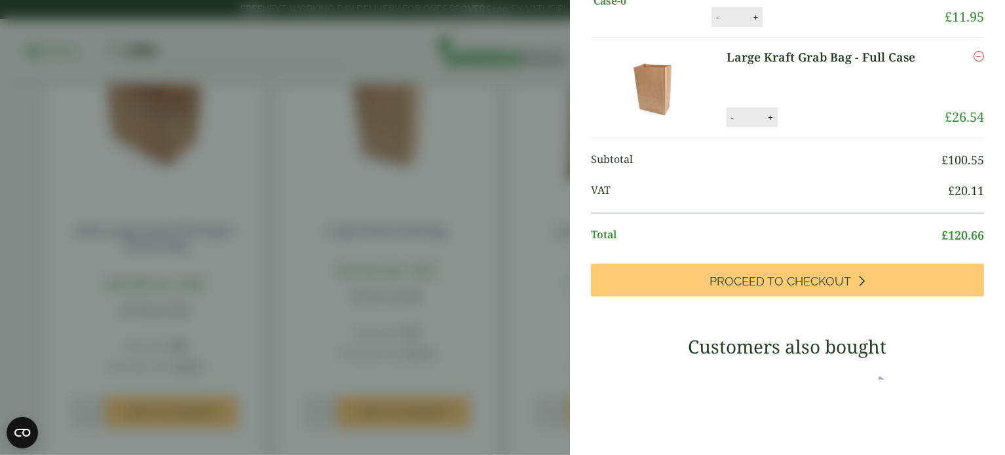
scroll to position [383, 0]
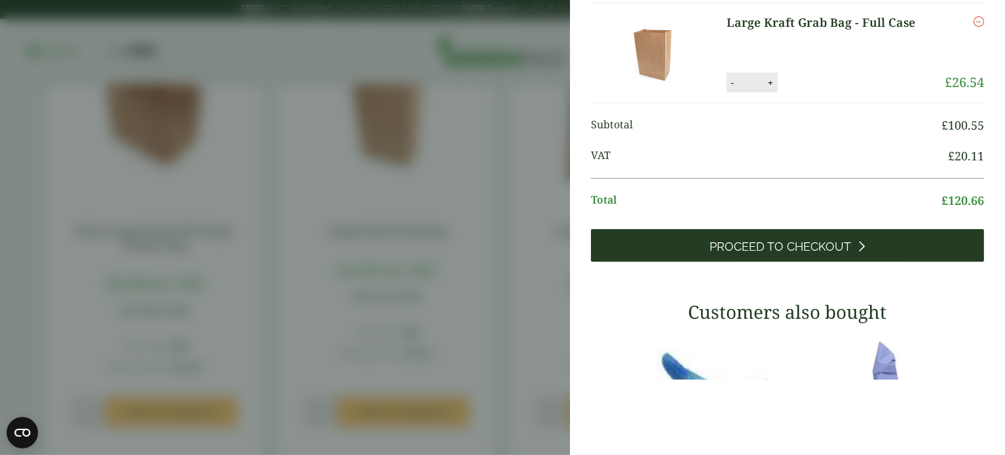
click at [900, 257] on link "Proceed to Checkout" at bounding box center [787, 245] width 393 height 33
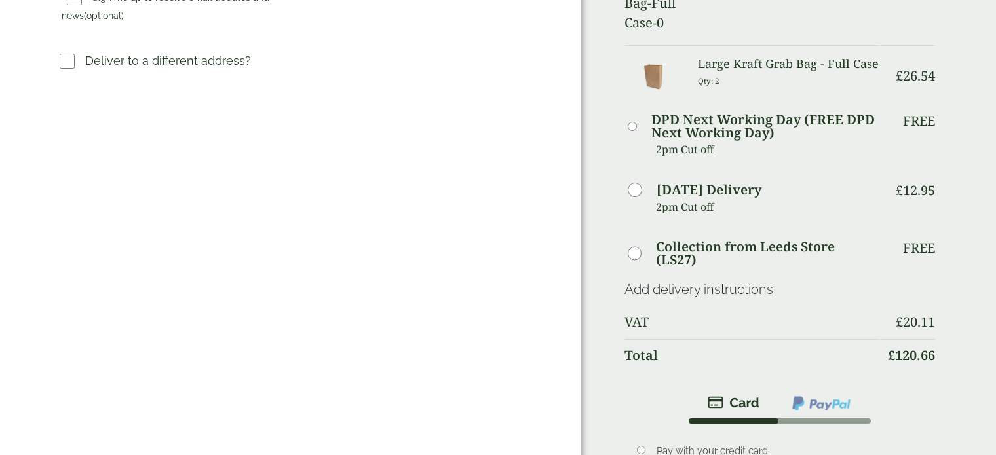
scroll to position [488, 0]
click at [621, 366] on div "Order Summary Item Ammount Black Gingham Greaseproof Paper - Full Case Qty: 1 £…" at bounding box center [788, 149] width 415 height 1274
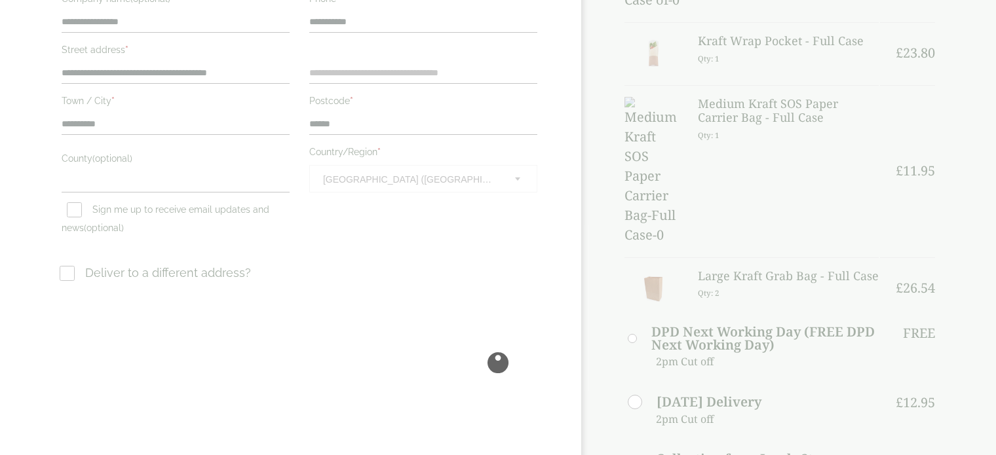
scroll to position [273, 0]
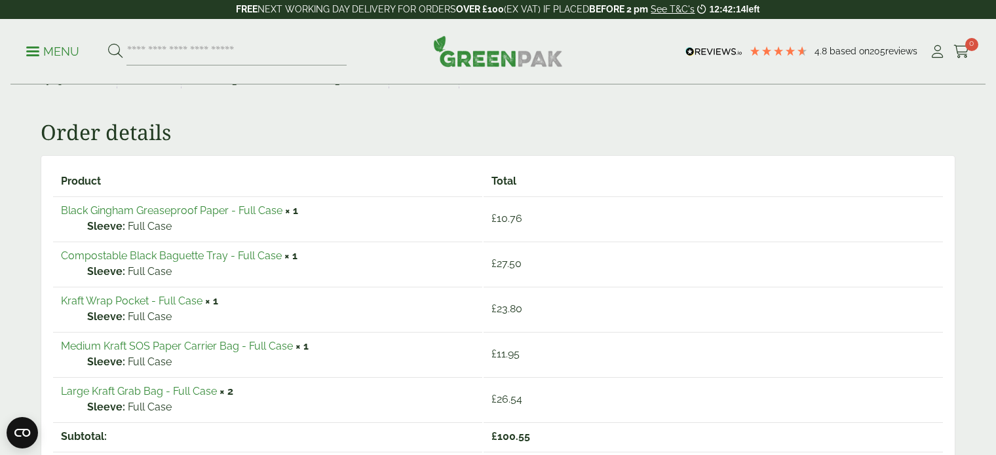
scroll to position [166, 0]
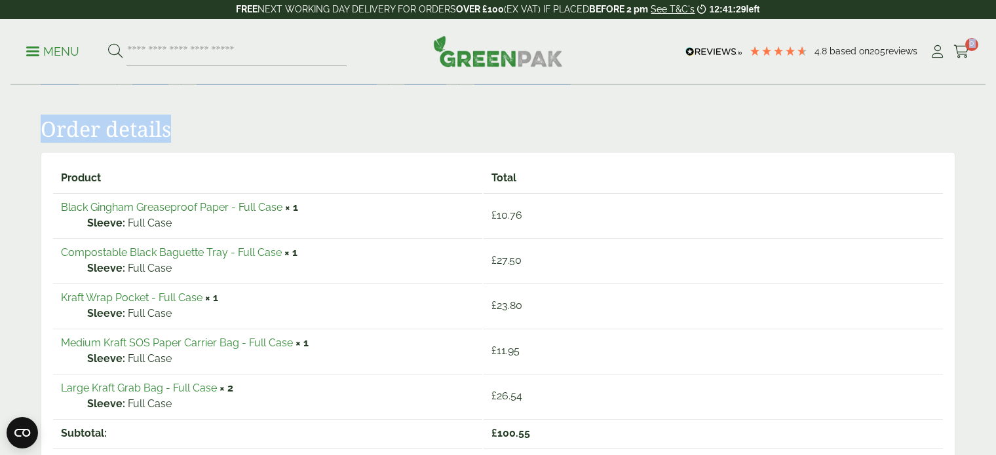
drag, startPoint x: 995, startPoint y: 73, endPoint x: 1005, endPoint y: 195, distance: 122.3
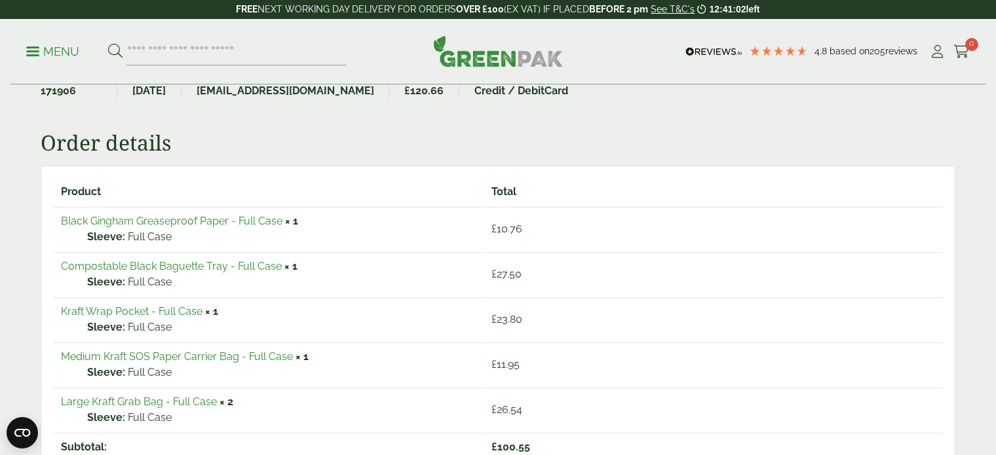
scroll to position [161, 0]
